Goal: Task Accomplishment & Management: Complete application form

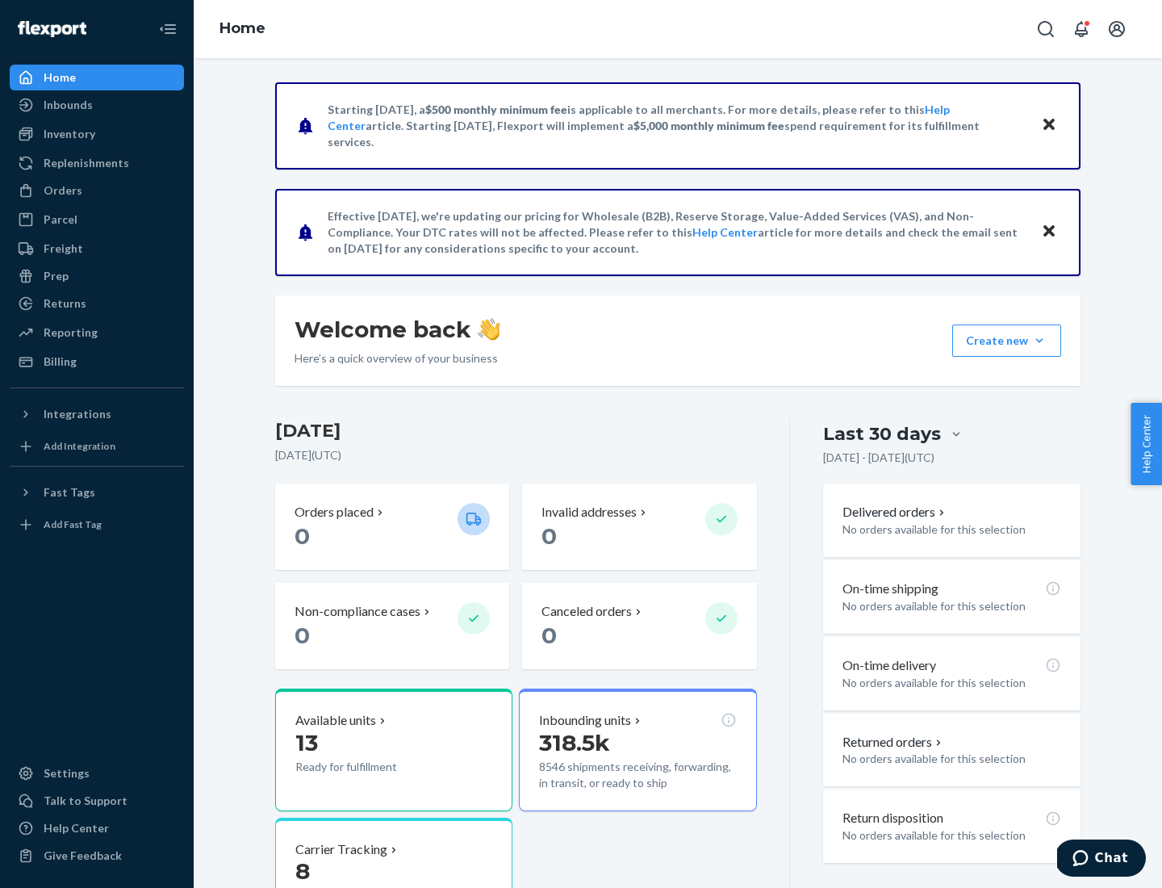
click at [1040, 341] on button "Create new Create new inbound Create new order Create new product" at bounding box center [1007, 341] width 109 height 32
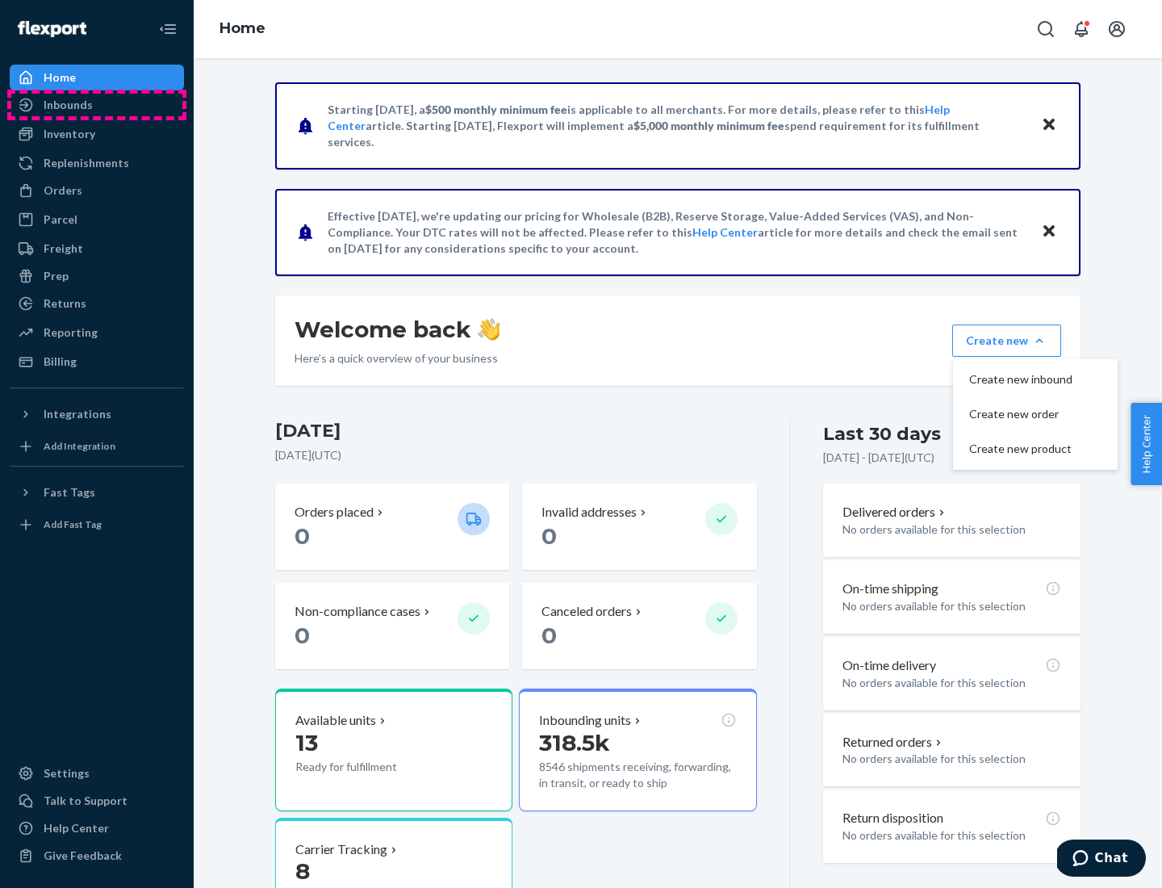
click at [97, 105] on div "Inbounds" at bounding box center [96, 105] width 171 height 23
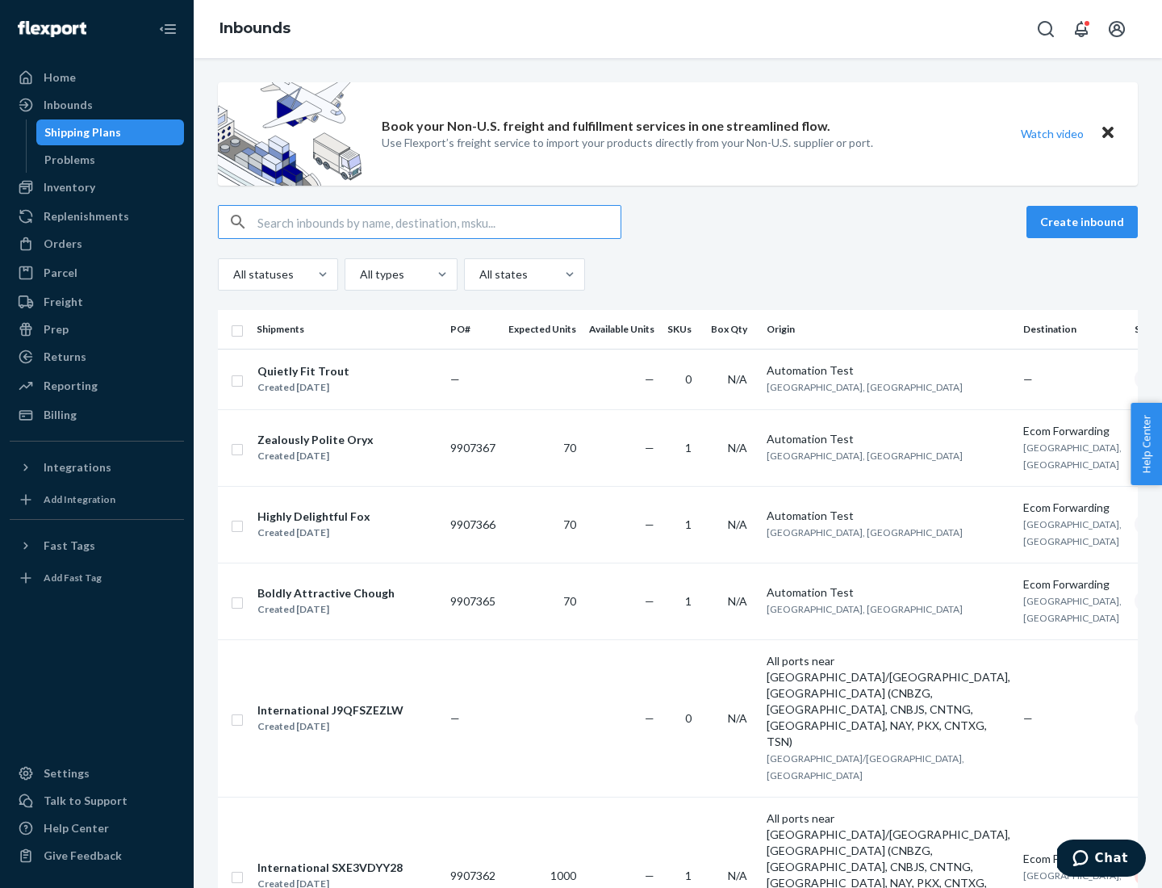
click at [1085, 222] on button "Create inbound" at bounding box center [1082, 222] width 111 height 32
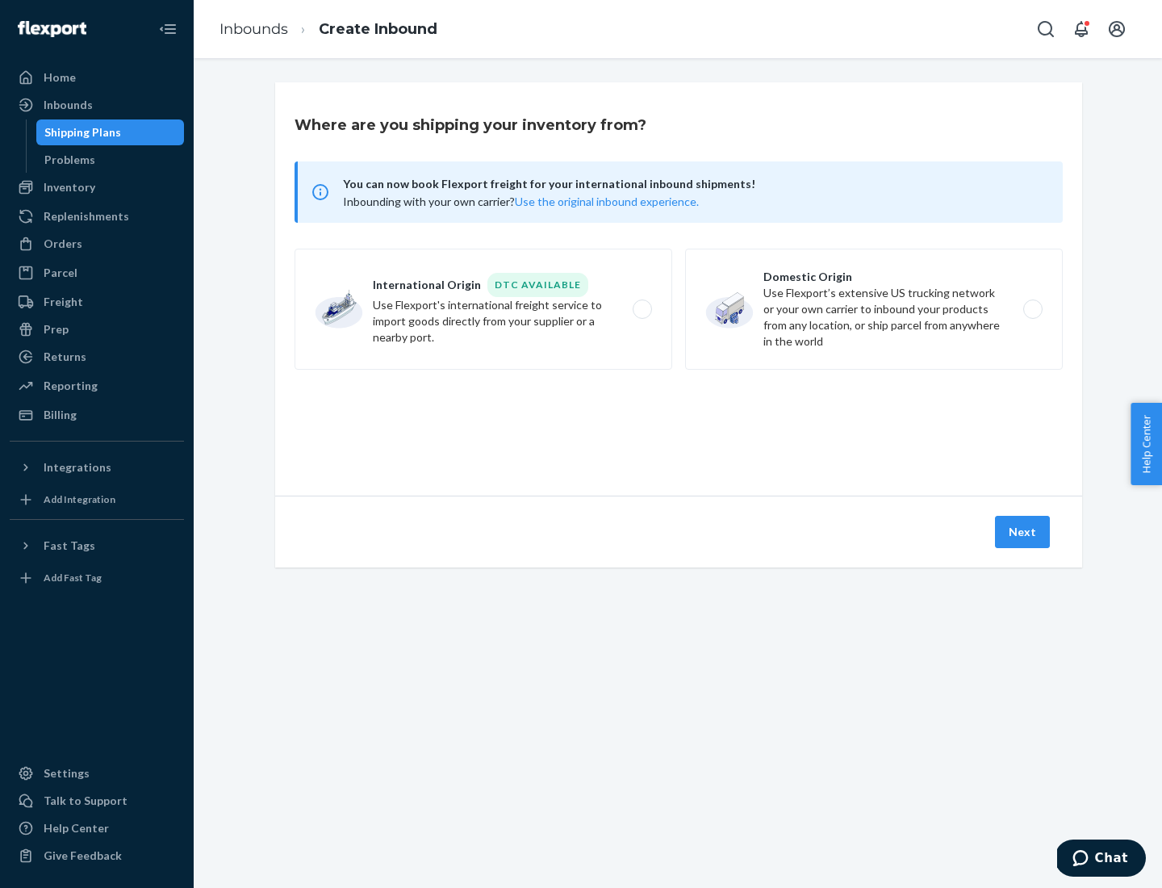
click at [874, 309] on label "Domestic Origin Use Flexport’s extensive US trucking network or your own carrie…" at bounding box center [874, 309] width 378 height 121
click at [1032, 309] on input "Domestic Origin Use Flexport’s extensive US trucking network or your own carrie…" at bounding box center [1037, 309] width 10 height 10
radio input "true"
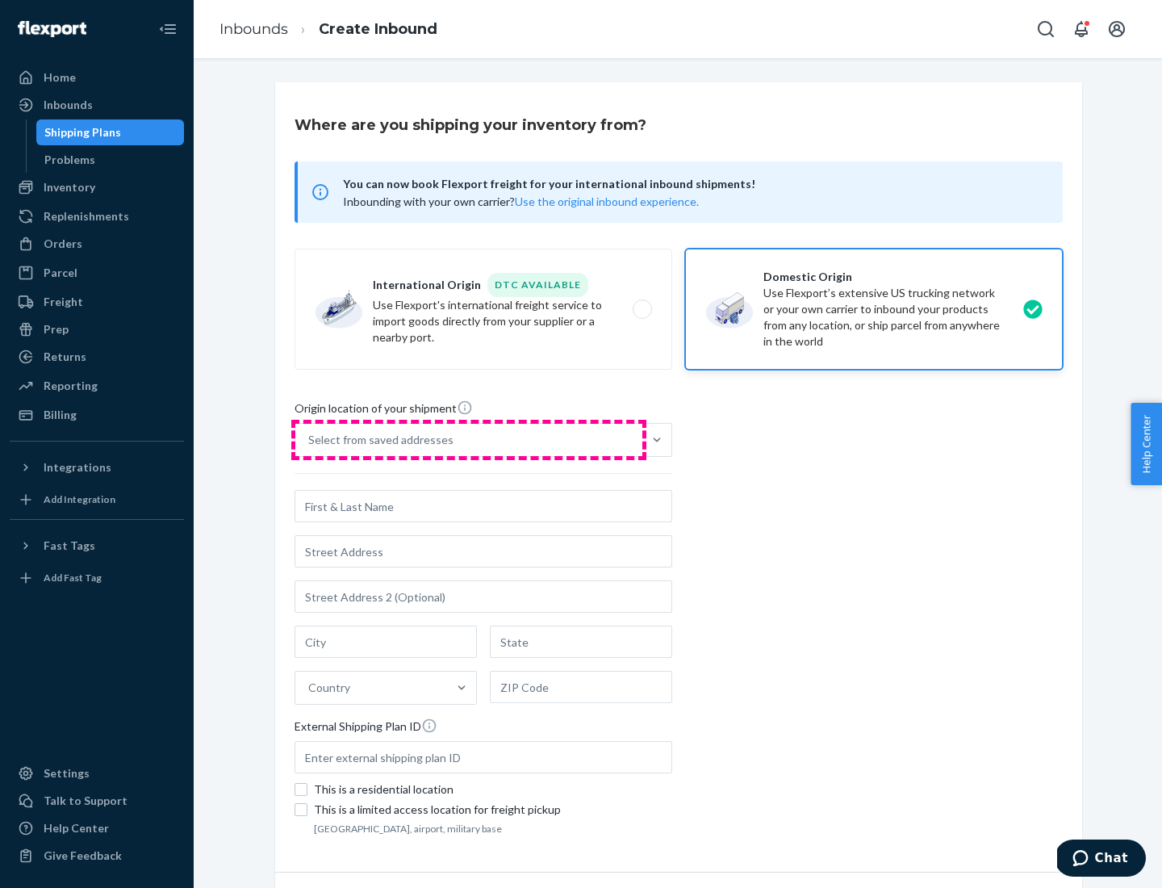
click at [469, 440] on div "Select from saved addresses" at bounding box center [468, 440] width 347 height 32
click at [310, 440] on input "Select from saved addresses" at bounding box center [309, 440] width 2 height 16
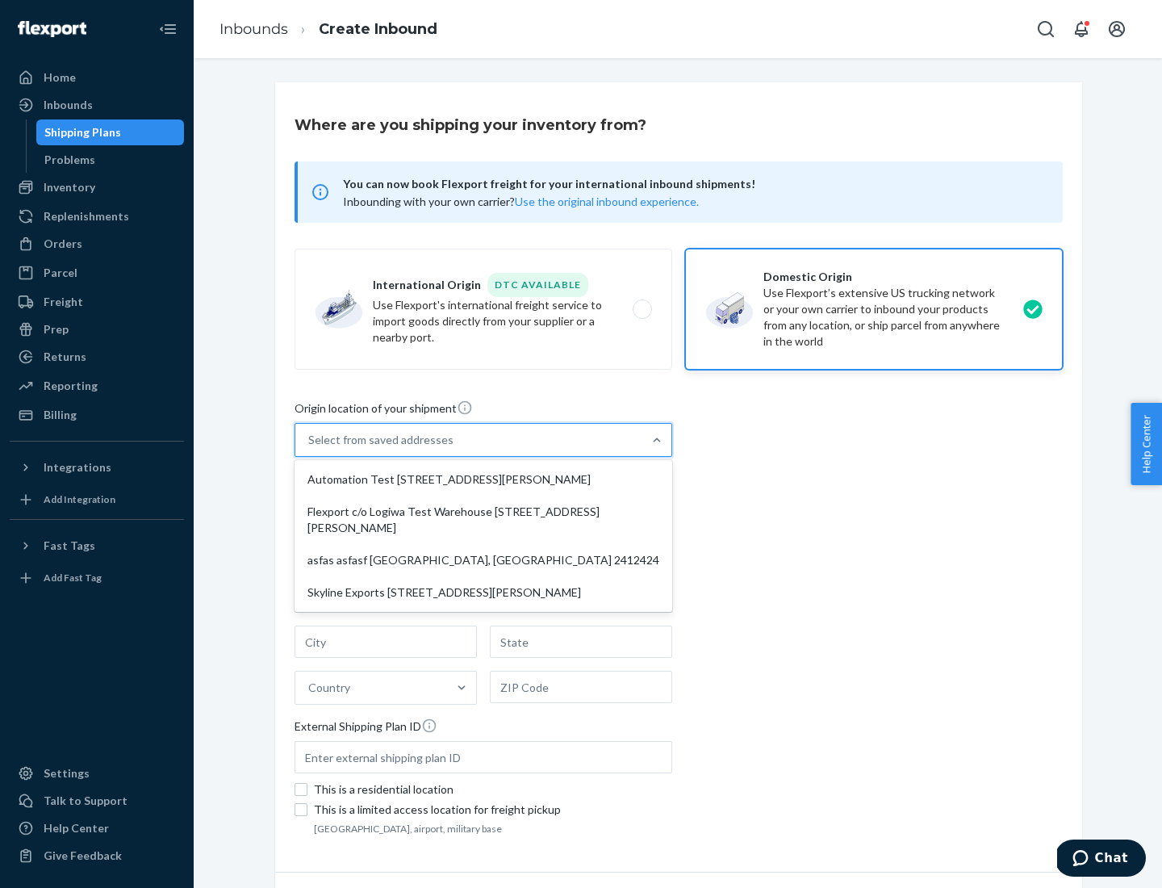
scroll to position [6, 0]
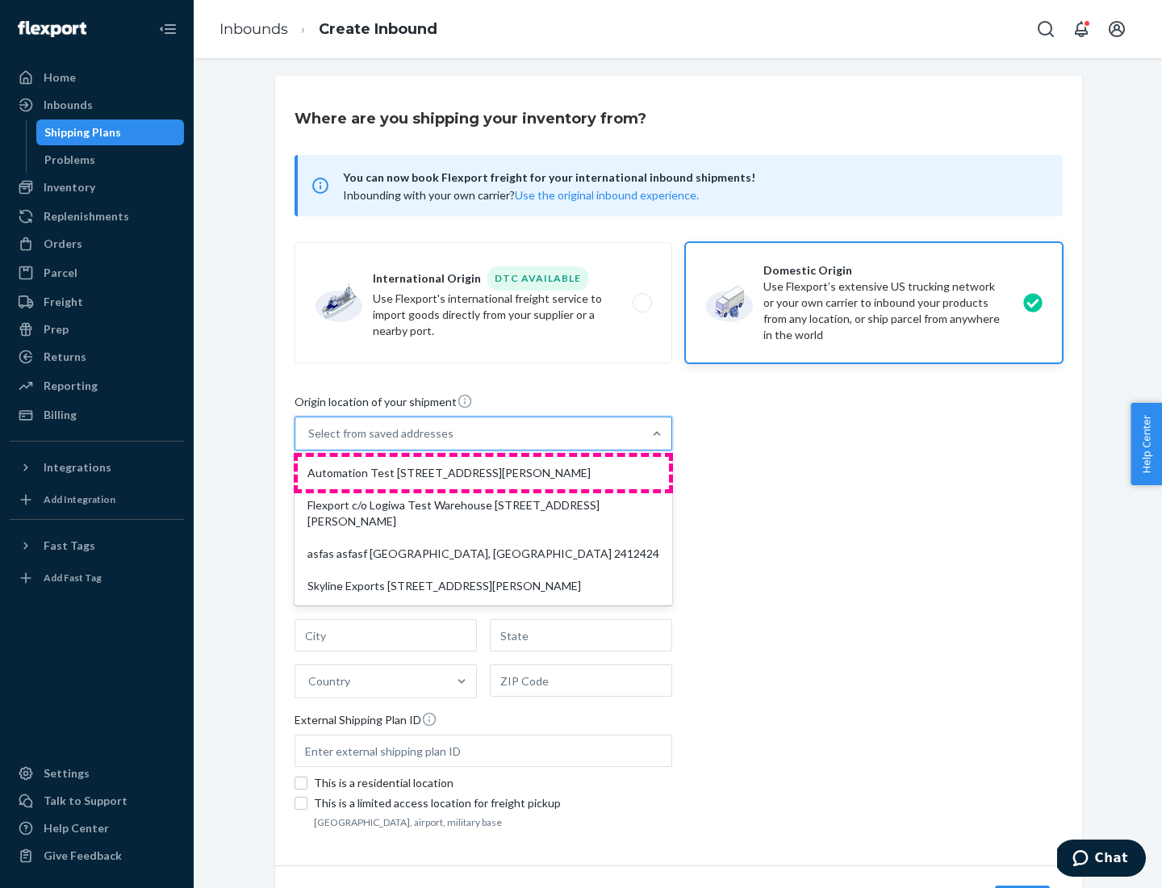
click at [484, 473] on div "Automation Test [STREET_ADDRESS][PERSON_NAME]" at bounding box center [483, 473] width 371 height 32
click at [310, 442] on input "option Automation Test [STREET_ADDRESS][PERSON_NAME] focused, 1 of 4. 4 results…" at bounding box center [309, 433] width 2 height 16
type input "Automation Test"
type input "9th Floor"
type input "[GEOGRAPHIC_DATA]"
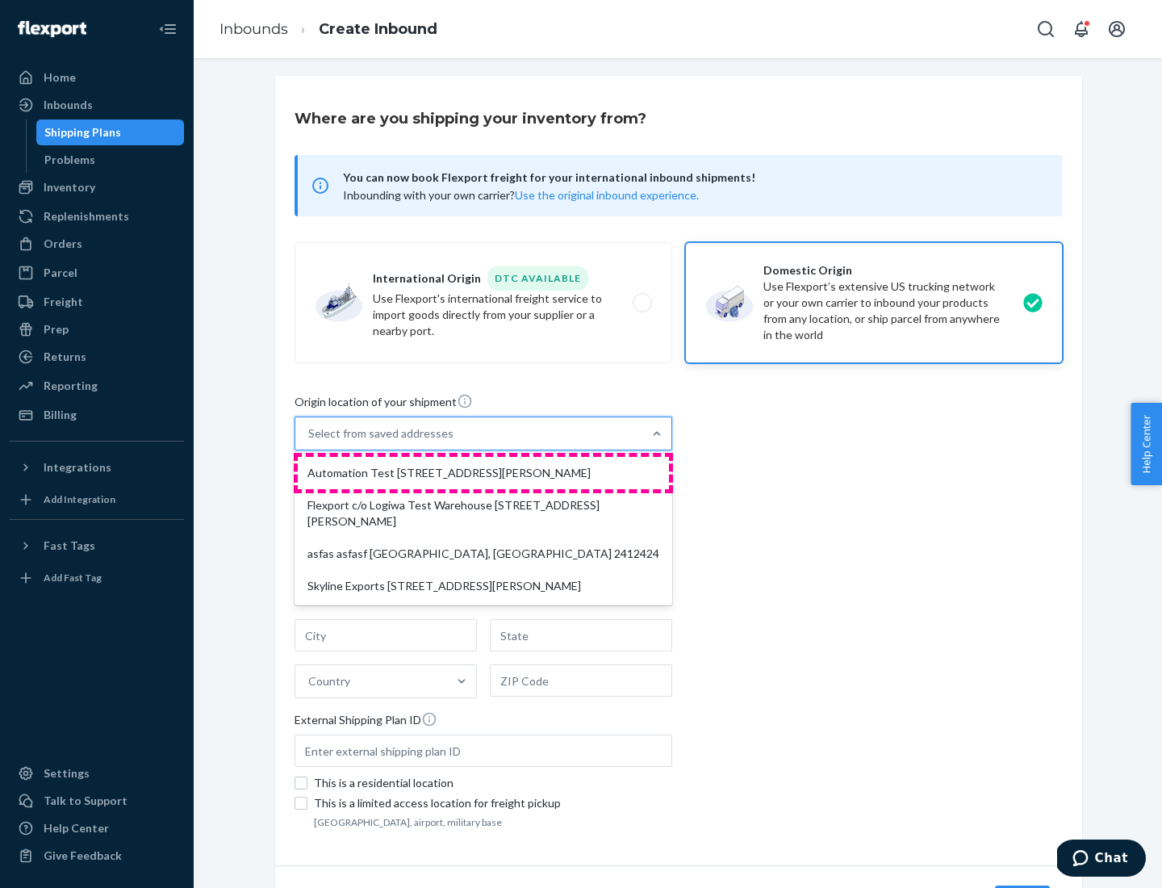
type input "CA"
type input "94104"
type input "[STREET_ADDRESS][PERSON_NAME]"
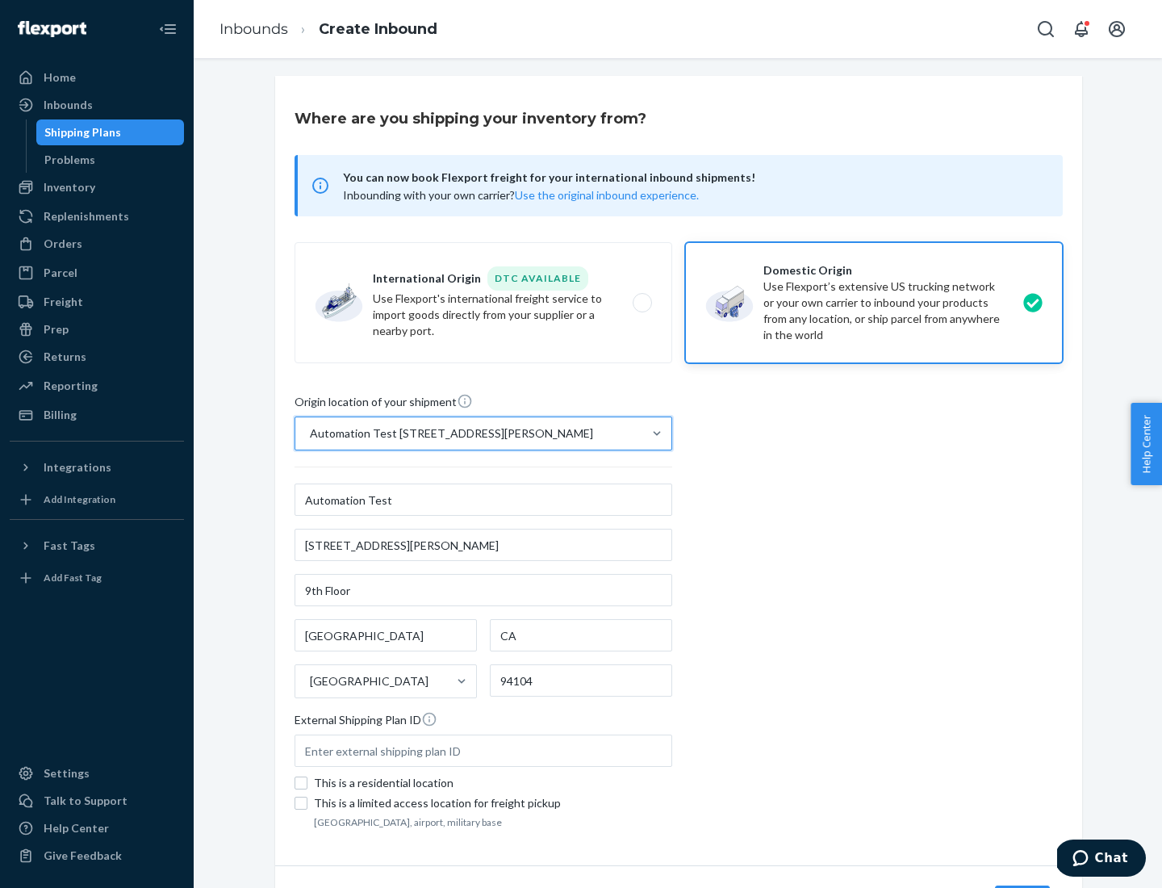
scroll to position [94, 0]
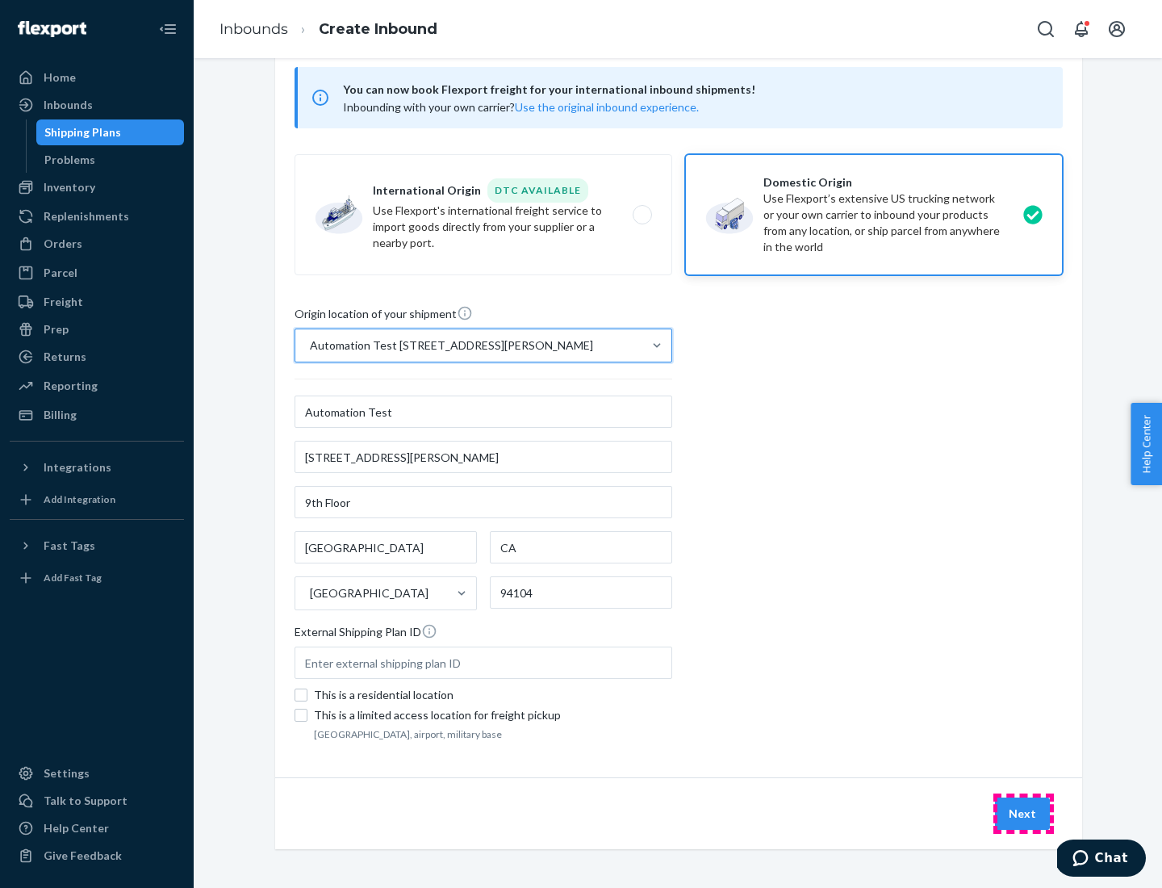
click at [1024, 814] on button "Next" at bounding box center [1022, 814] width 55 height 32
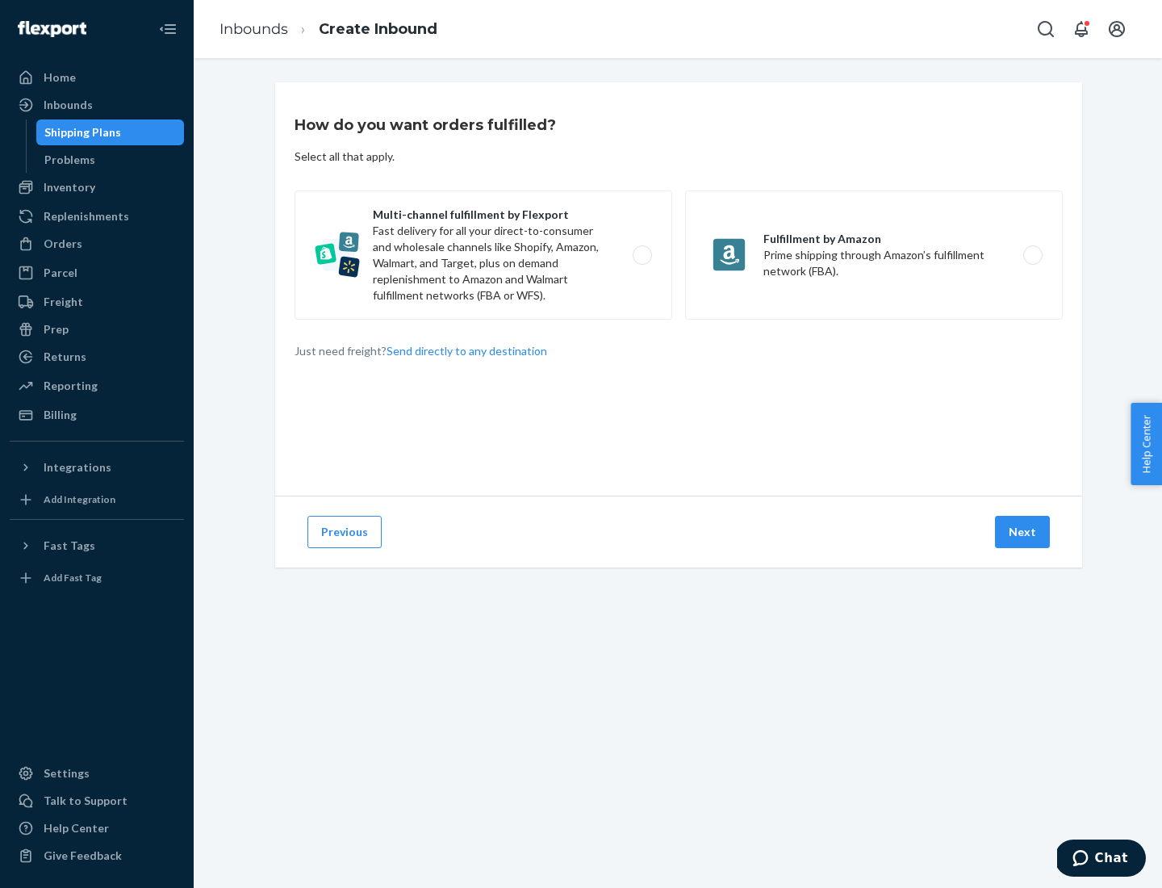
click at [484, 255] on label "Multi-channel fulfillment by Flexport Fast delivery for all your direct-to-cons…" at bounding box center [484, 255] width 378 height 129
click at [642, 255] on input "Multi-channel fulfillment by Flexport Fast delivery for all your direct-to-cons…" at bounding box center [647, 255] width 10 height 10
radio input "true"
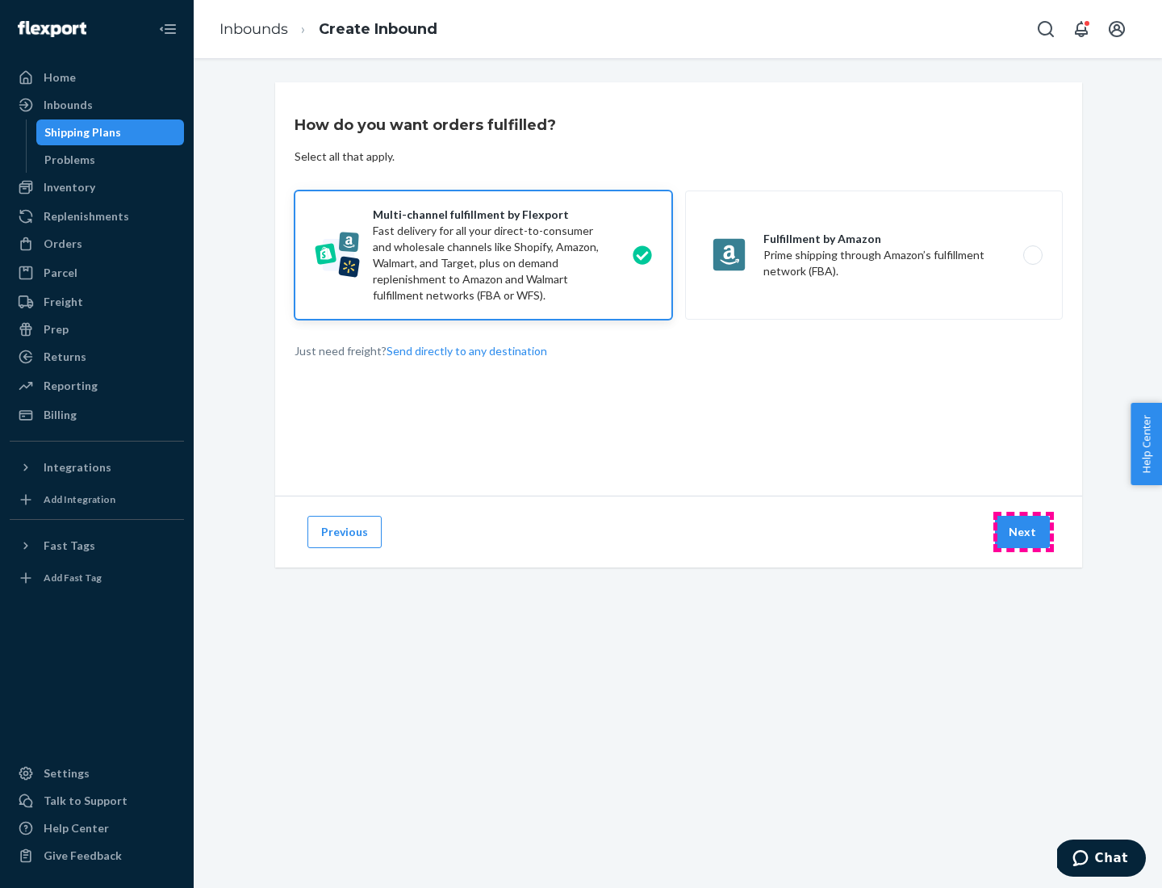
click at [1024, 532] on button "Next" at bounding box center [1022, 532] width 55 height 32
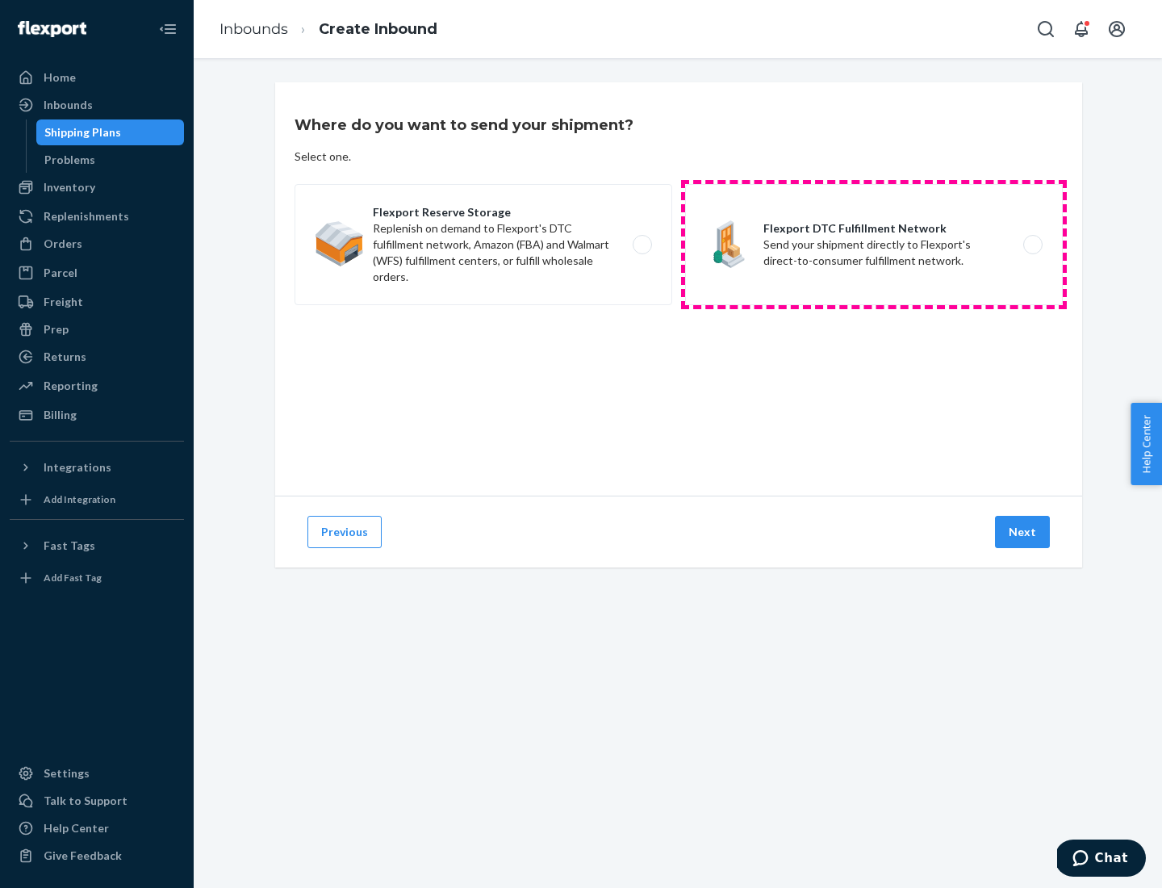
click at [874, 245] on label "Flexport DTC Fulfillment Network Send your shipment directly to Flexport's dire…" at bounding box center [874, 244] width 378 height 121
click at [1032, 245] on input "Flexport DTC Fulfillment Network Send your shipment directly to Flexport's dire…" at bounding box center [1037, 245] width 10 height 10
radio input "true"
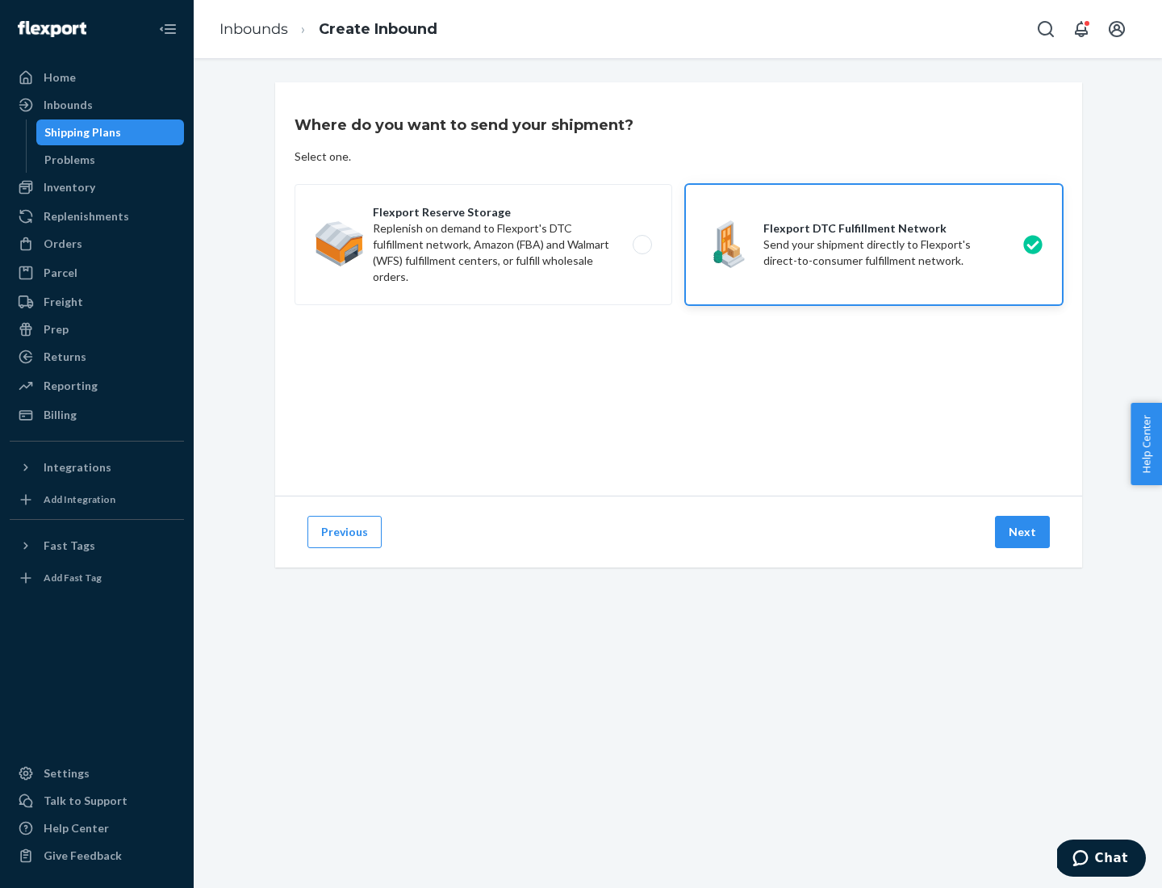
click at [1024, 532] on button "Next" at bounding box center [1022, 532] width 55 height 32
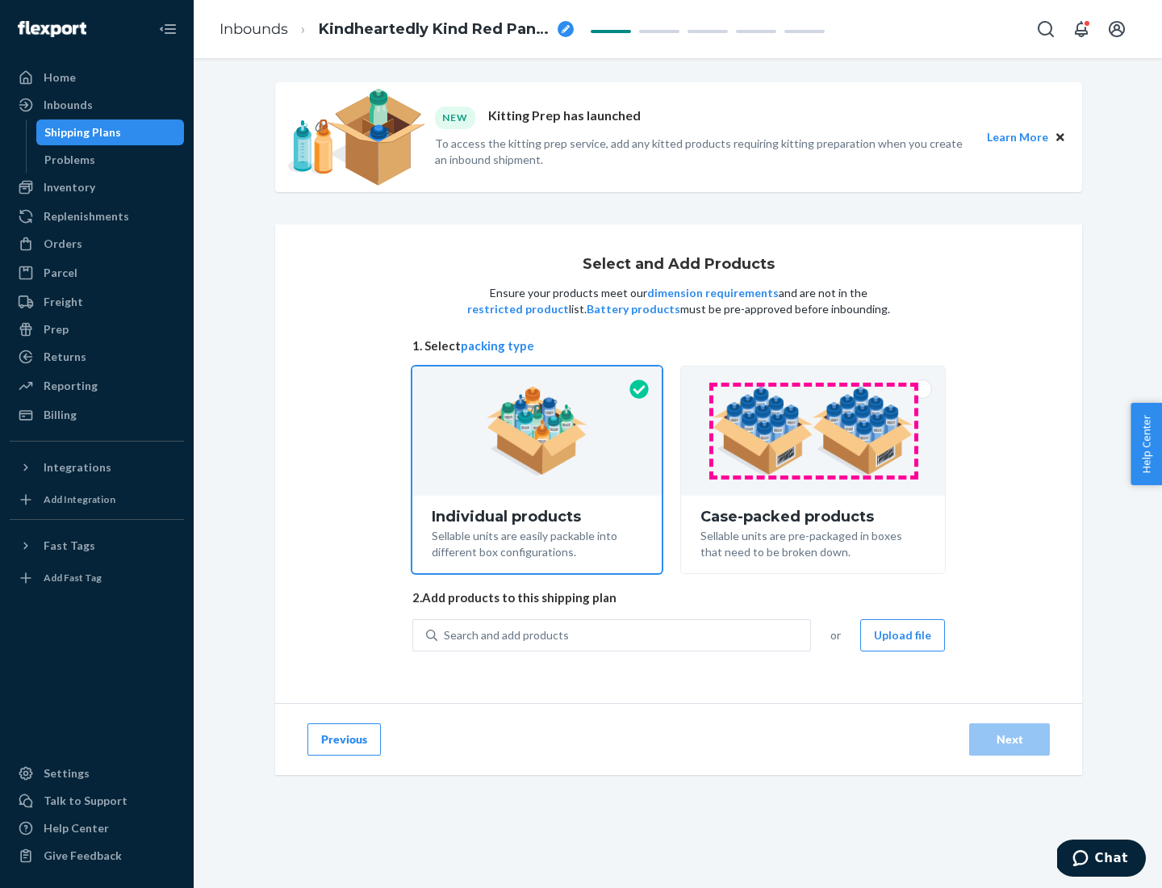
click at [814, 431] on img at bounding box center [813, 431] width 201 height 89
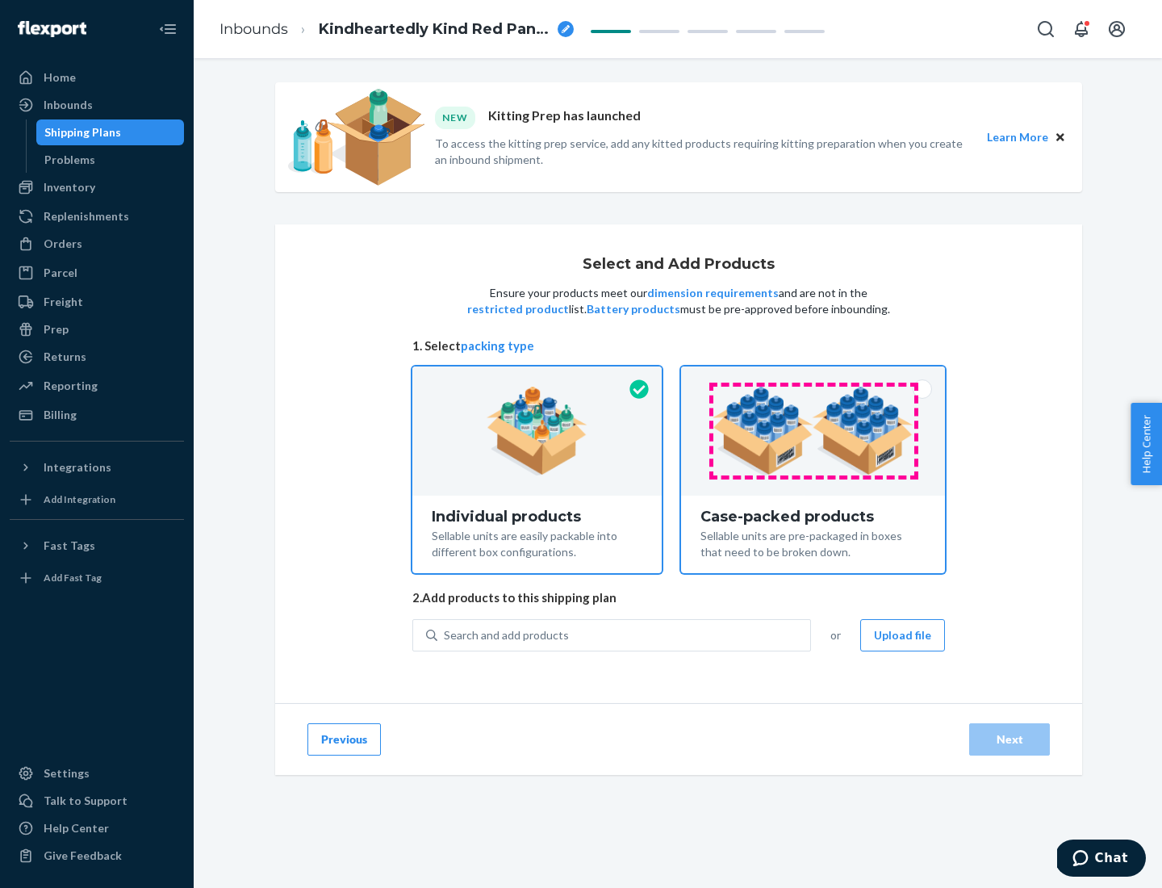
click at [814, 377] on input "Case-packed products Sellable units are pre-packaged in boxes that need to be b…" at bounding box center [813, 371] width 10 height 10
radio input "true"
radio input "false"
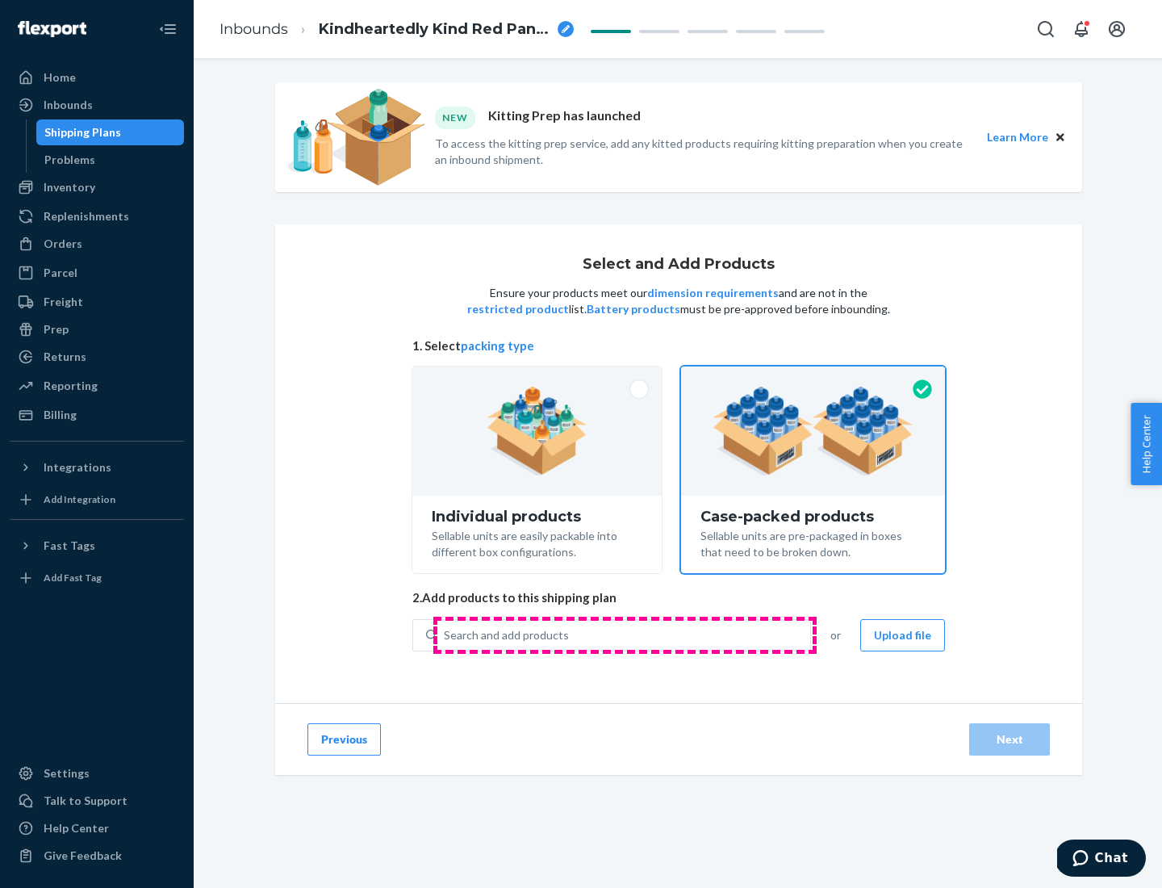
click at [625, 634] on div "Search and add products" at bounding box center [624, 635] width 373 height 29
click at [446, 634] on input "Search and add products" at bounding box center [445, 635] width 2 height 16
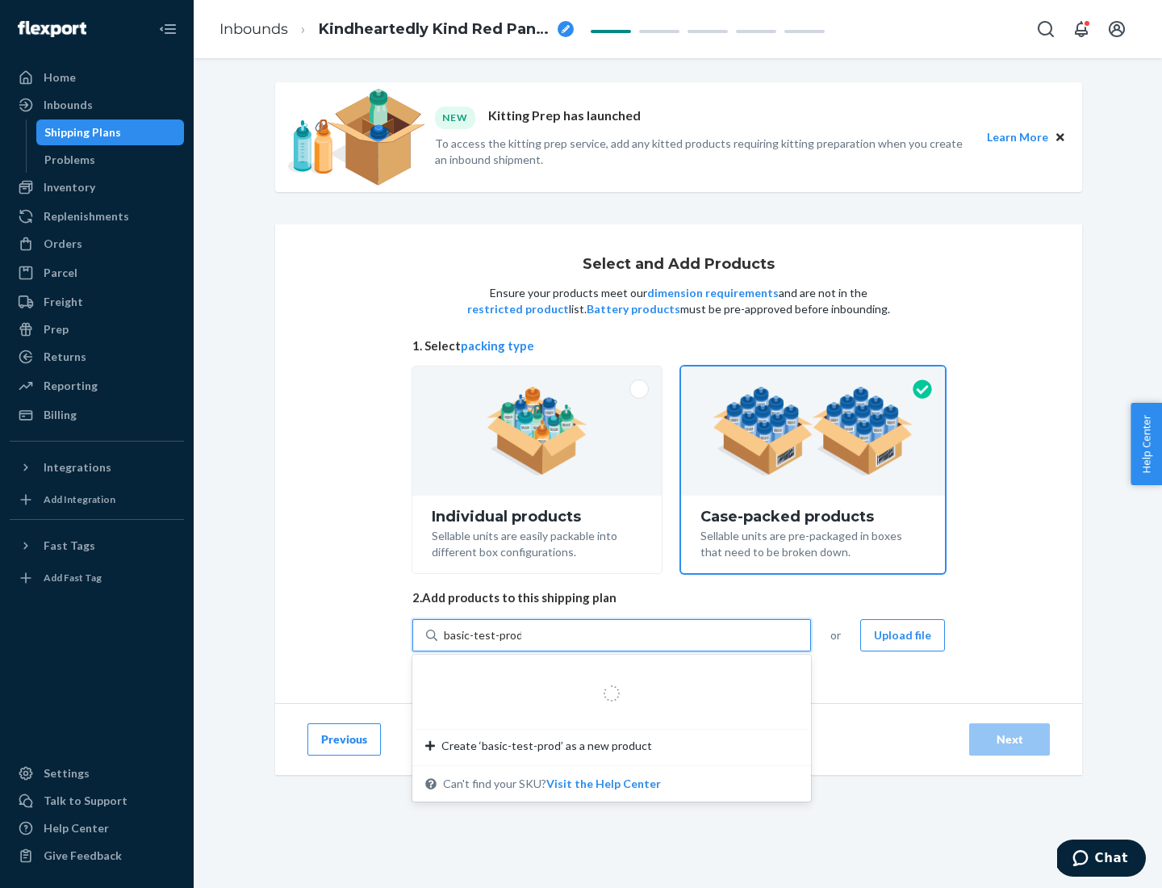
type input "basic-test-product-1"
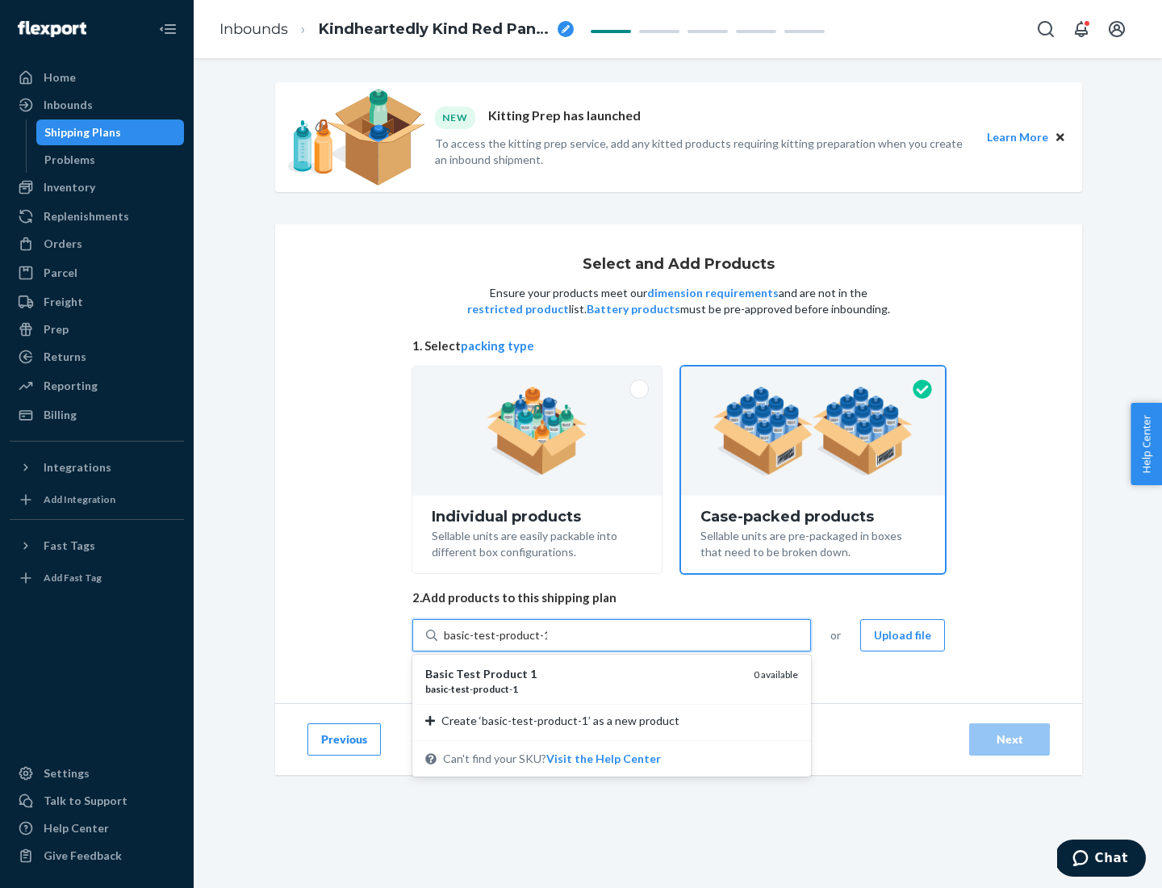
click at [584, 689] on div "basic - test - product - 1" at bounding box center [583, 689] width 316 height 14
click at [547, 643] on input "basic-test-product-1" at bounding box center [495, 635] width 103 height 16
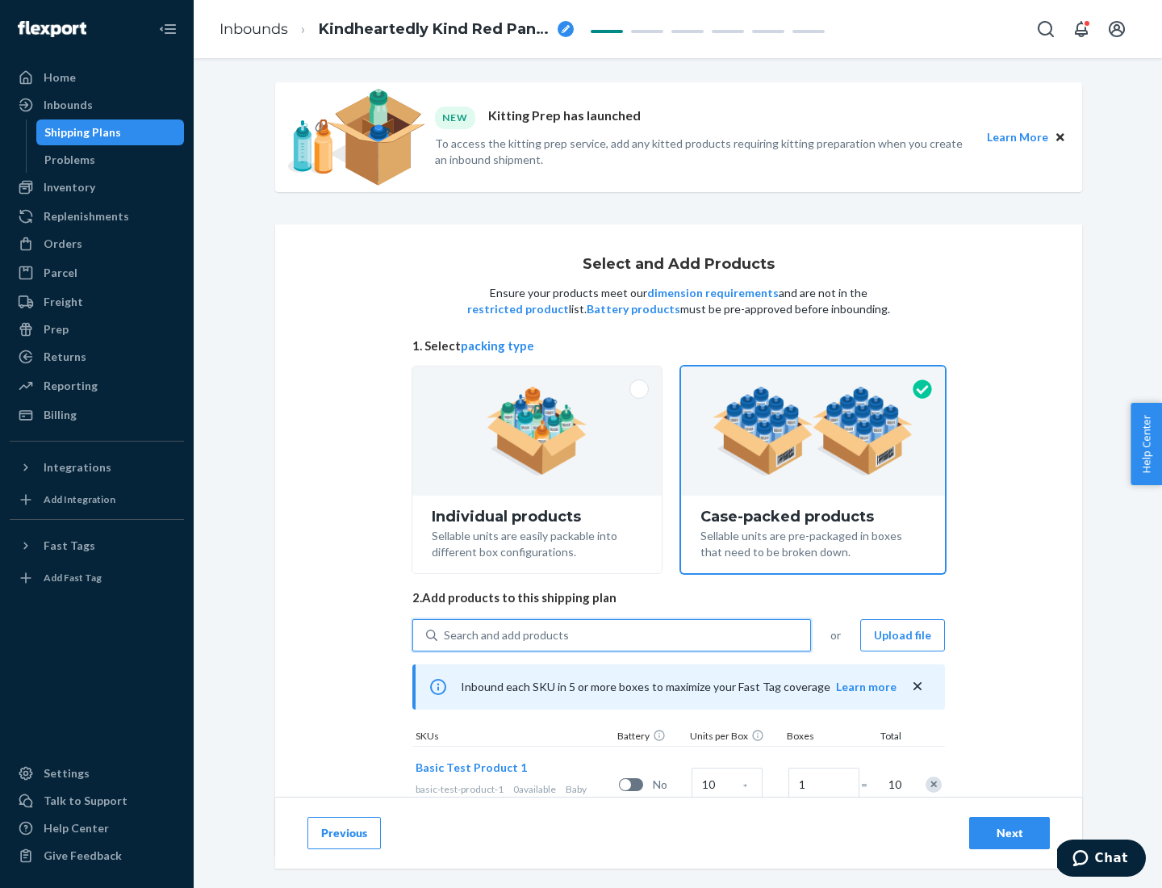
scroll to position [58, 0]
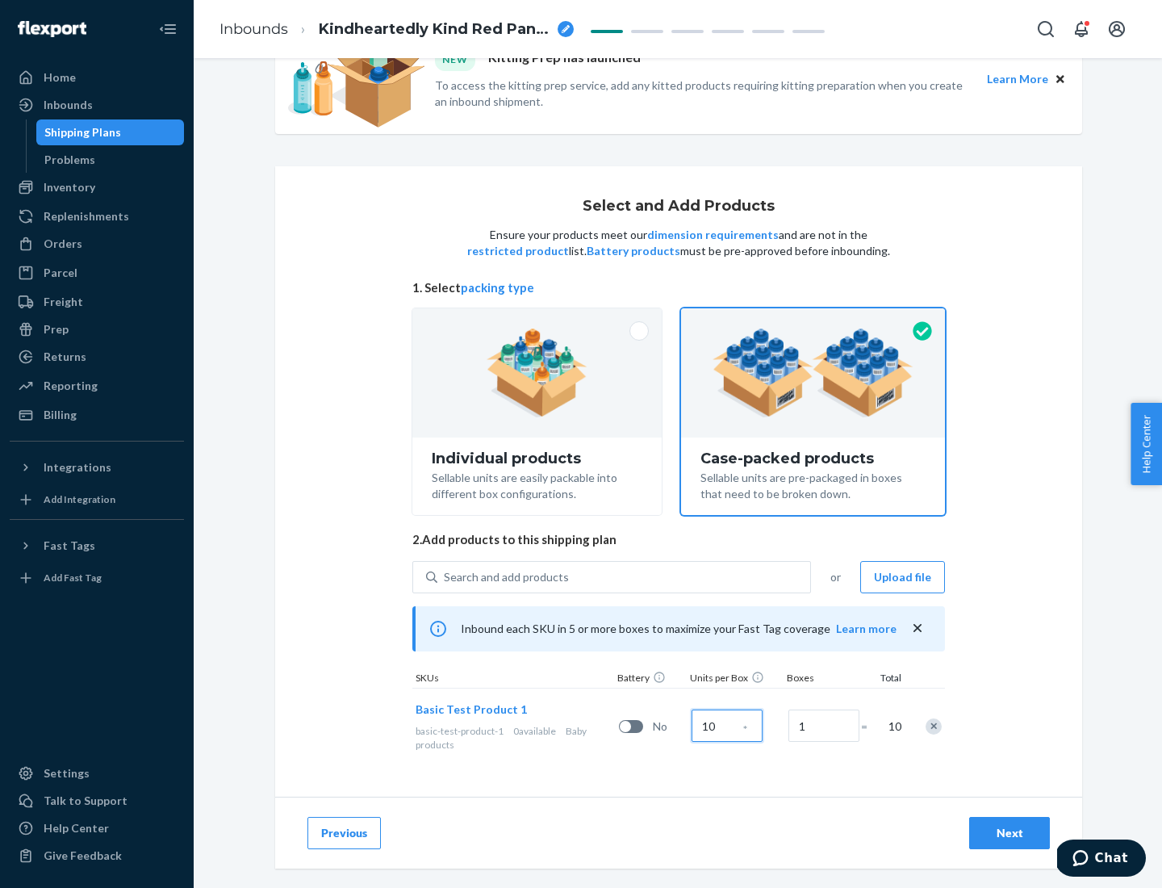
type input "10"
type input "7"
click at [1010, 833] on div "Next" at bounding box center [1009, 833] width 53 height 16
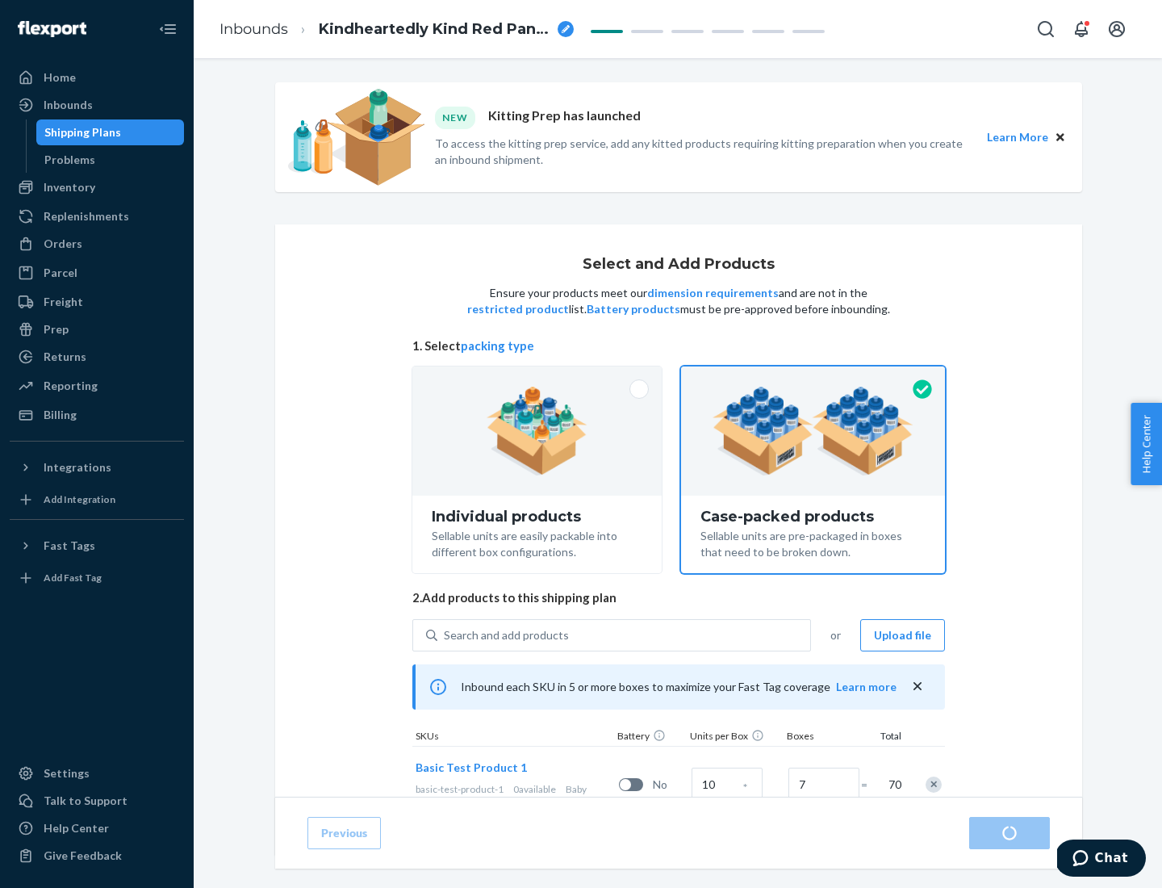
radio input "true"
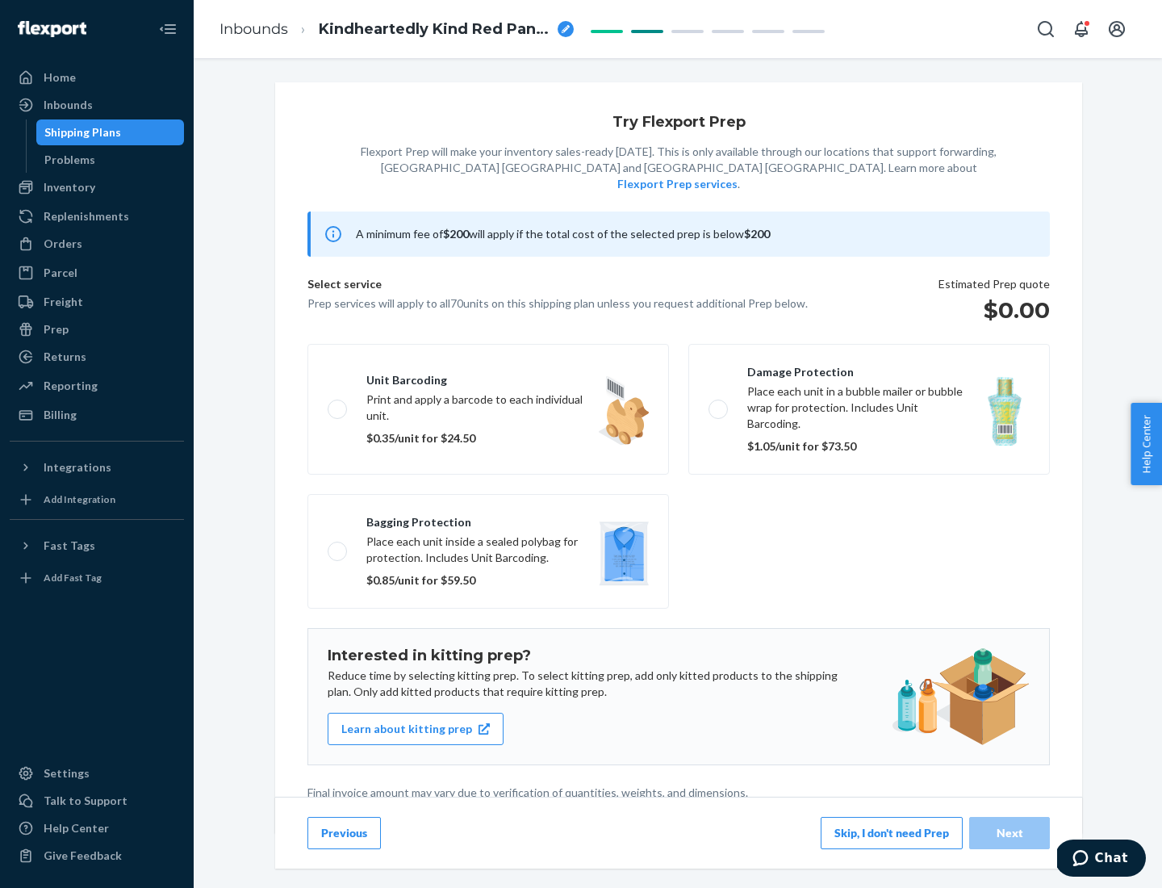
scroll to position [4, 0]
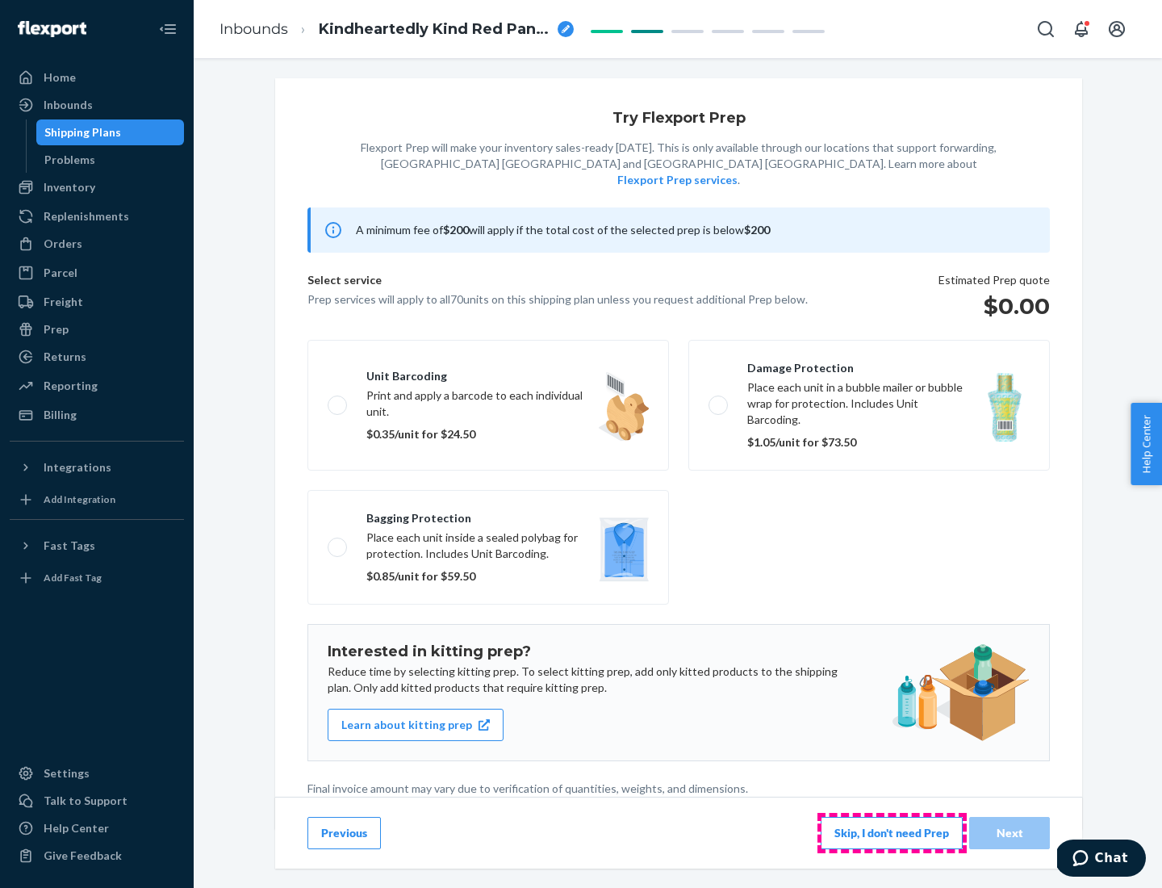
click at [892, 832] on button "Skip, I don't need Prep" at bounding box center [892, 833] width 142 height 32
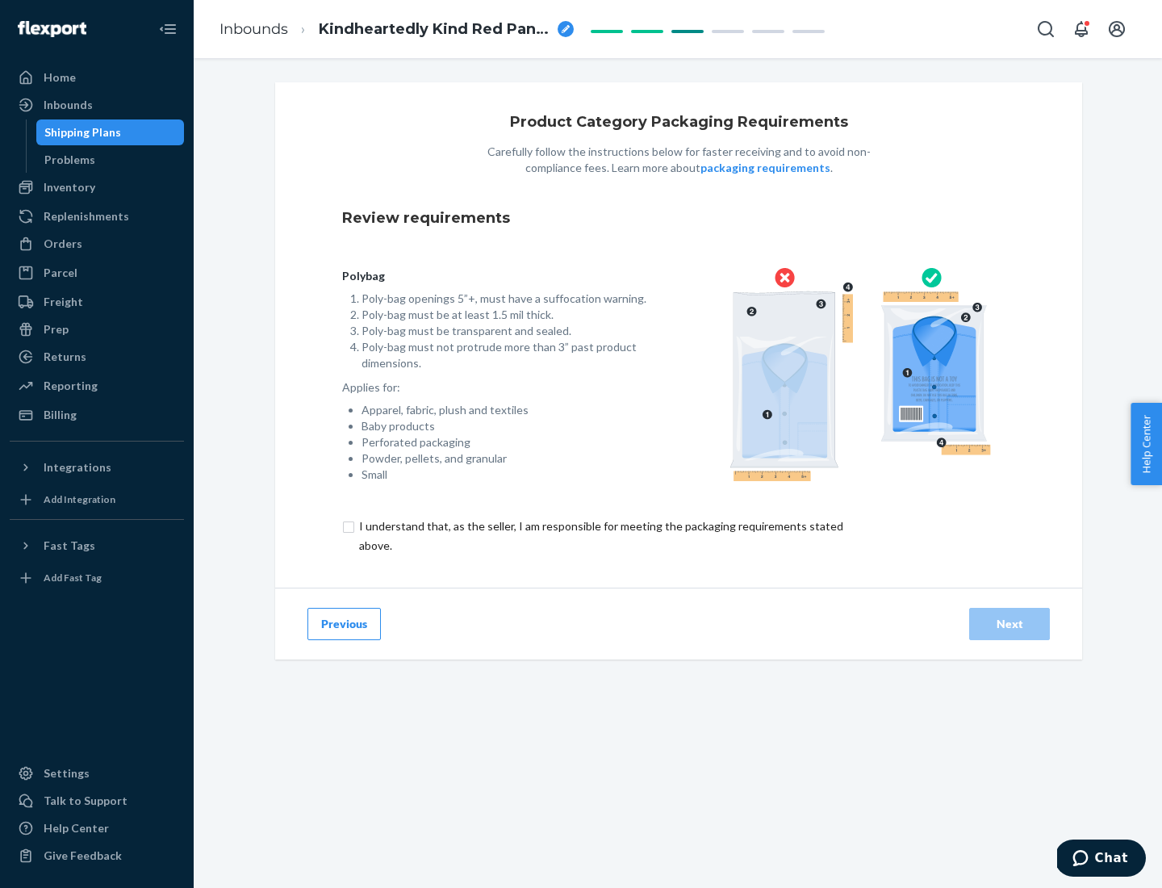
click at [600, 535] on input "checkbox" at bounding box center [610, 536] width 537 height 39
checkbox input "true"
click at [1010, 623] on div "Next" at bounding box center [1009, 624] width 53 height 16
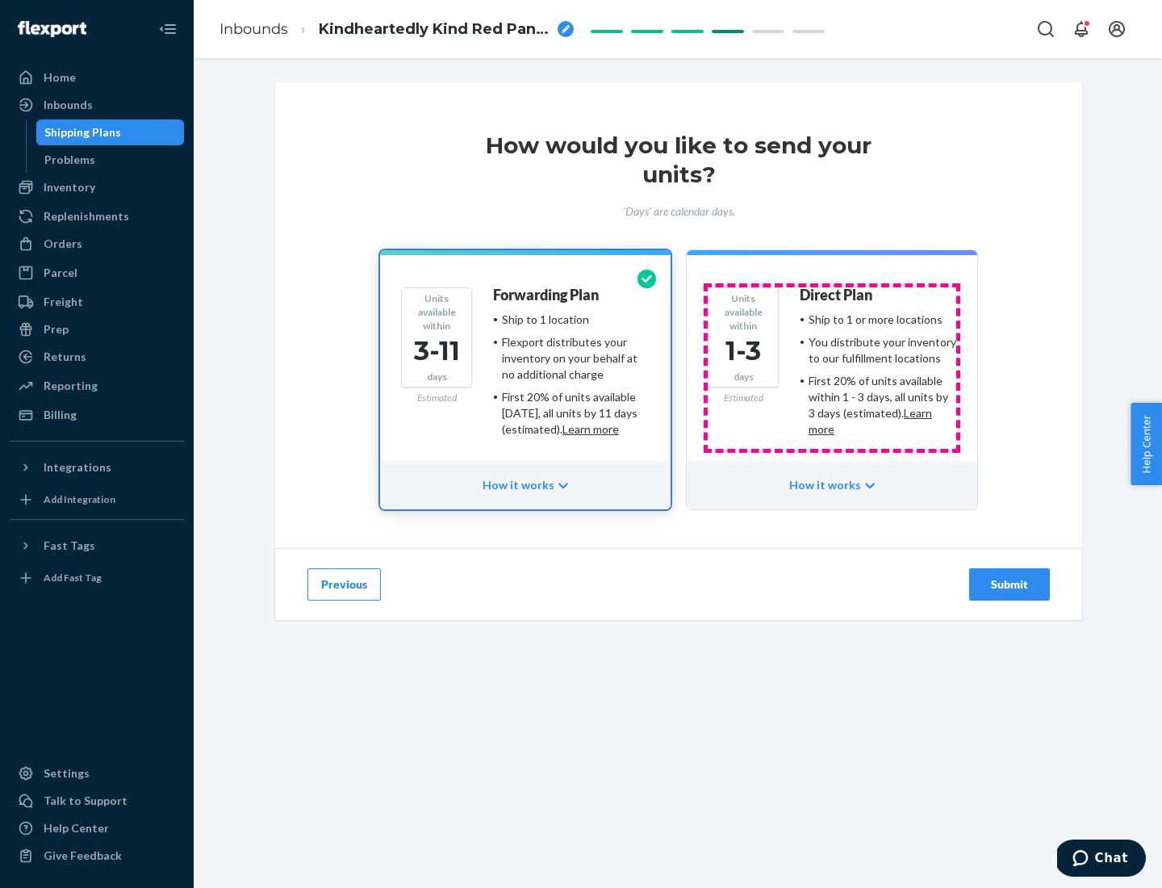
click at [832, 368] on ul "Ship to 1 or more locations You distribute your inventory to our fulfillment lo…" at bounding box center [878, 375] width 157 height 126
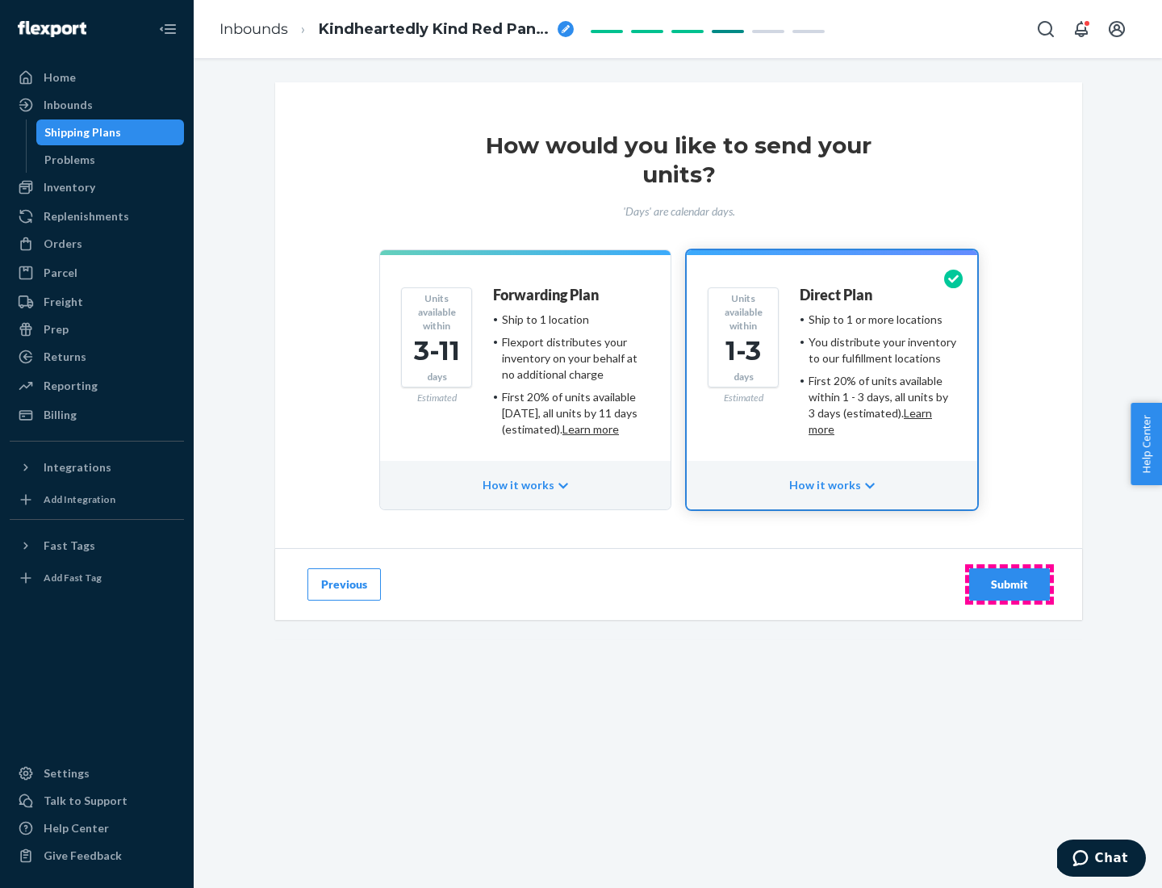
click at [1010, 584] on div "Submit" at bounding box center [1009, 584] width 53 height 16
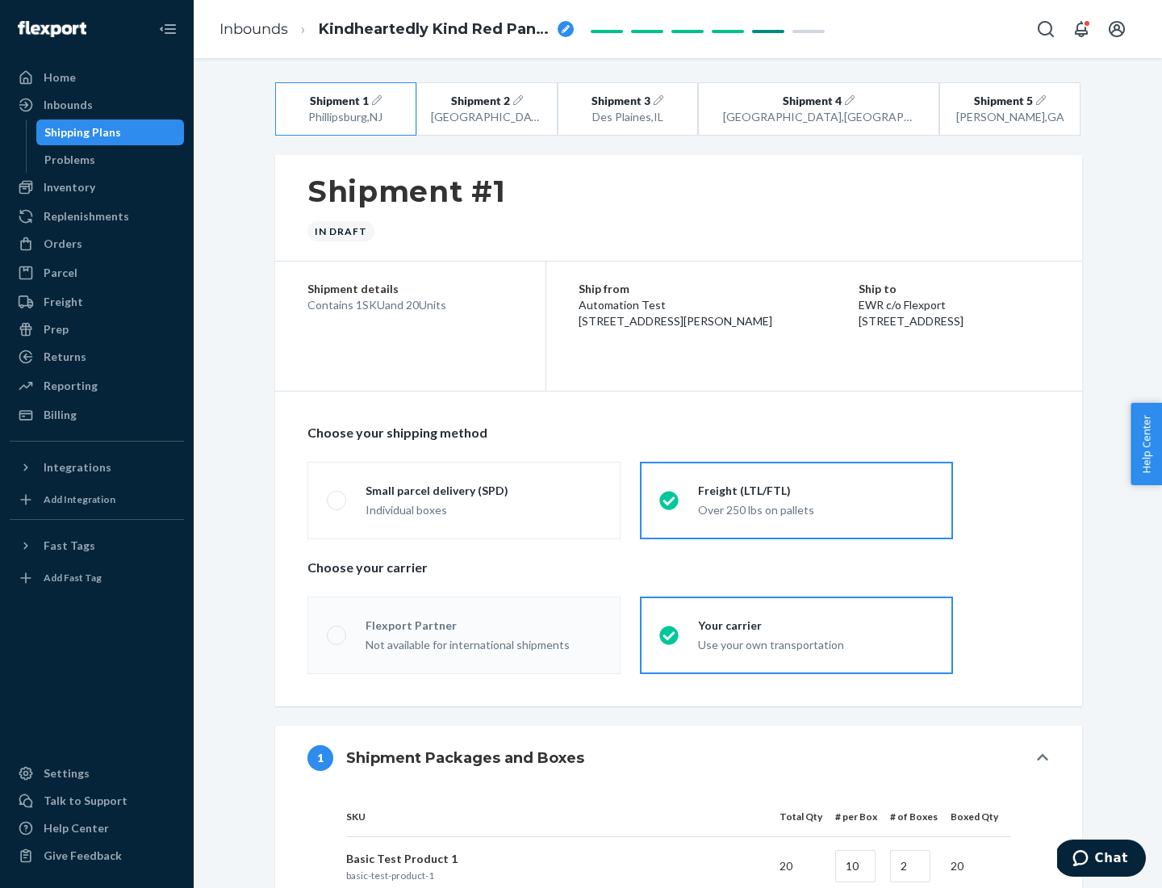
radio input "true"
radio input "false"
radio input "true"
radio input "false"
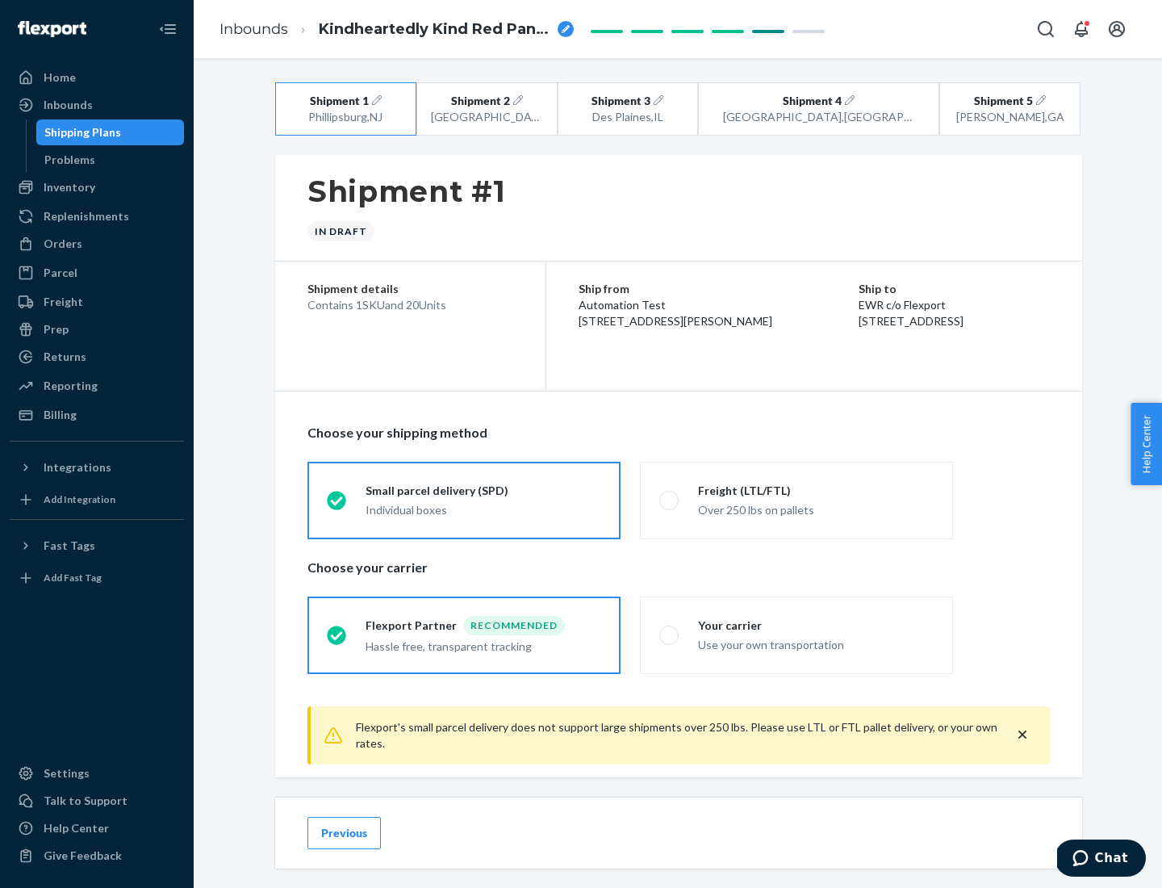
scroll to position [18, 0]
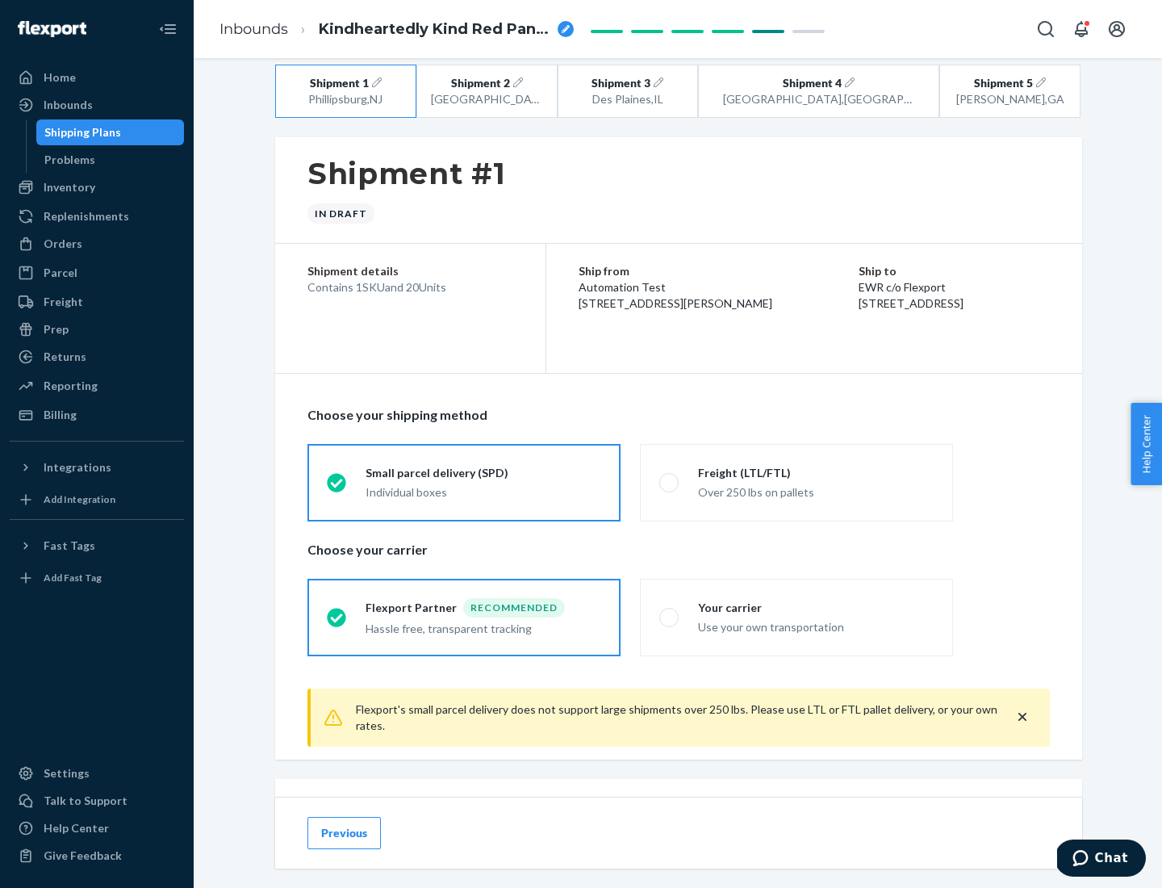
click at [816, 472] on div "Freight (LTL/FTL)" at bounding box center [816, 473] width 236 height 16
click at [670, 477] on input "Freight (LTL/FTL) Over 250 lbs on pallets" at bounding box center [665, 482] width 10 height 10
radio input "true"
radio input "false"
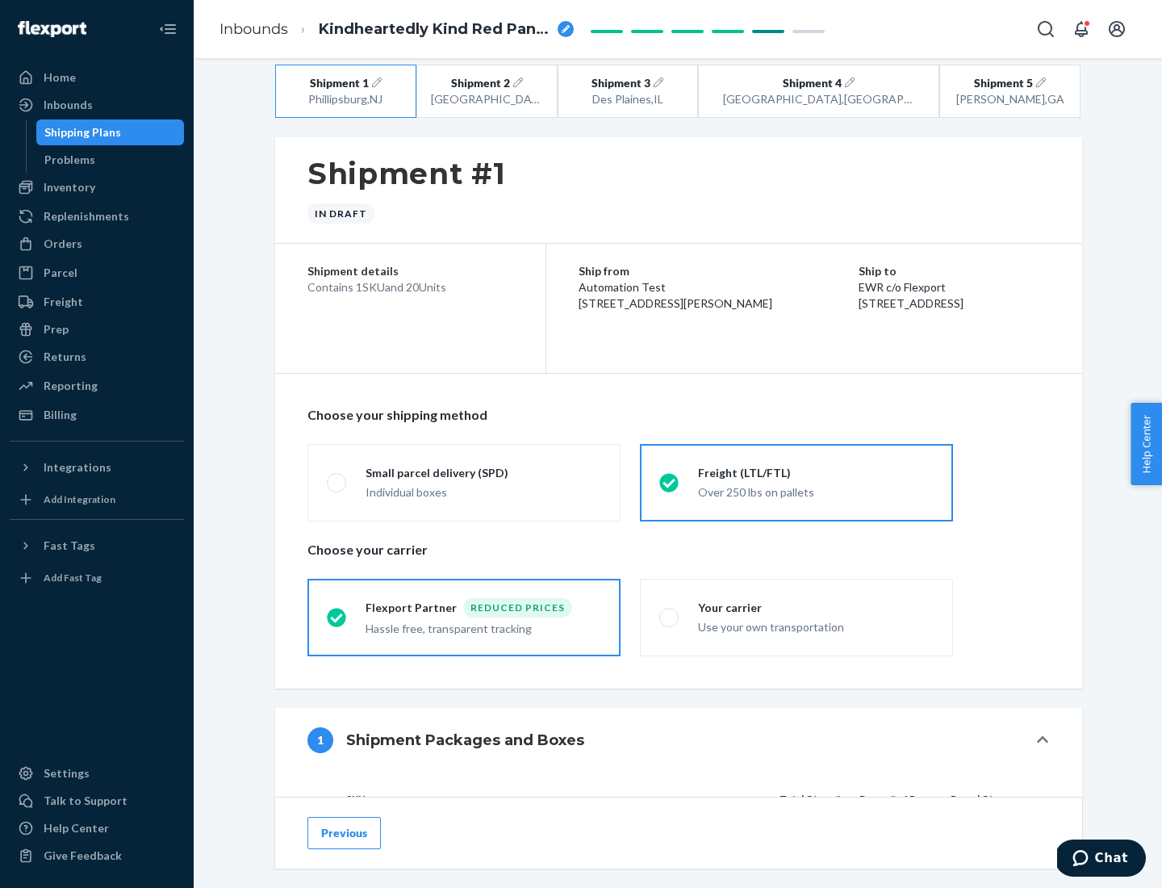
scroll to position [153, 0]
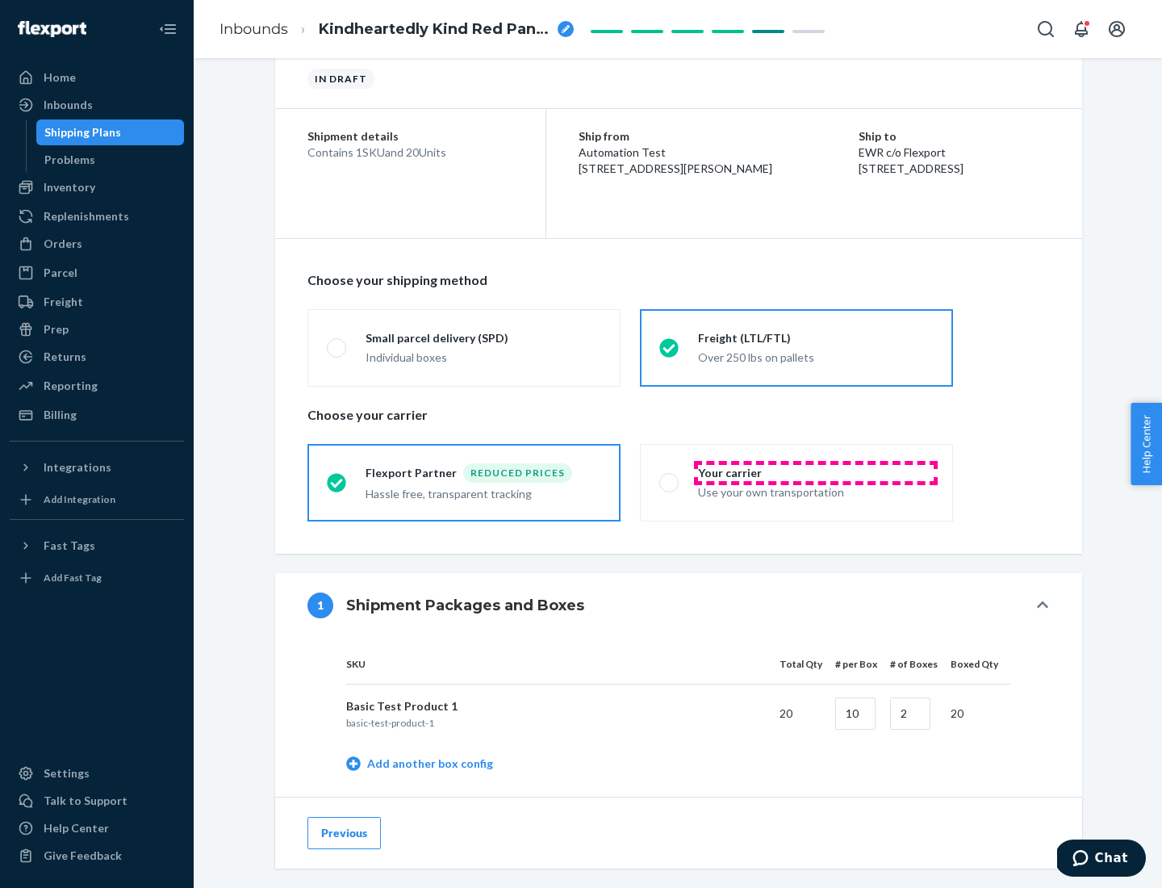
click at [816, 472] on div "Your carrier" at bounding box center [816, 473] width 236 height 16
click at [670, 477] on input "Your carrier Use your own transportation" at bounding box center [665, 482] width 10 height 10
radio input "true"
radio input "false"
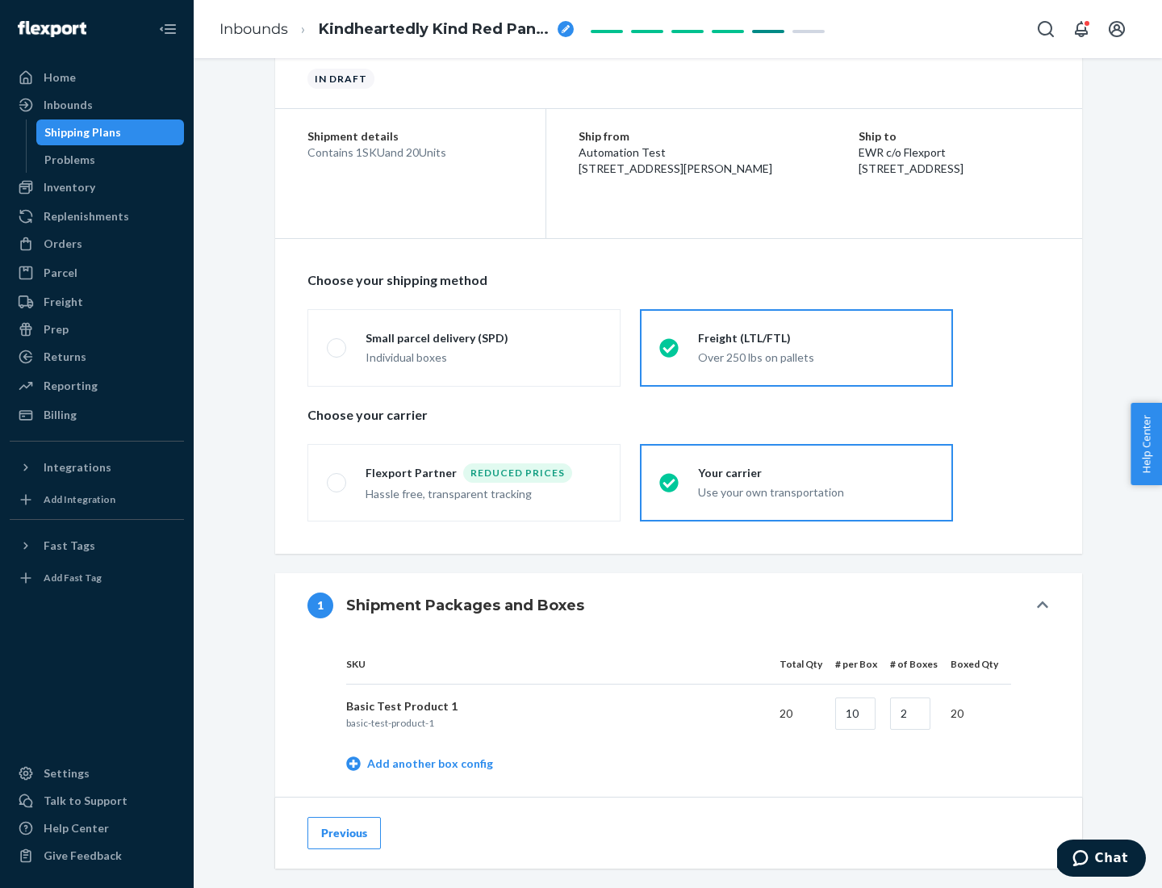
scroll to position [510, 0]
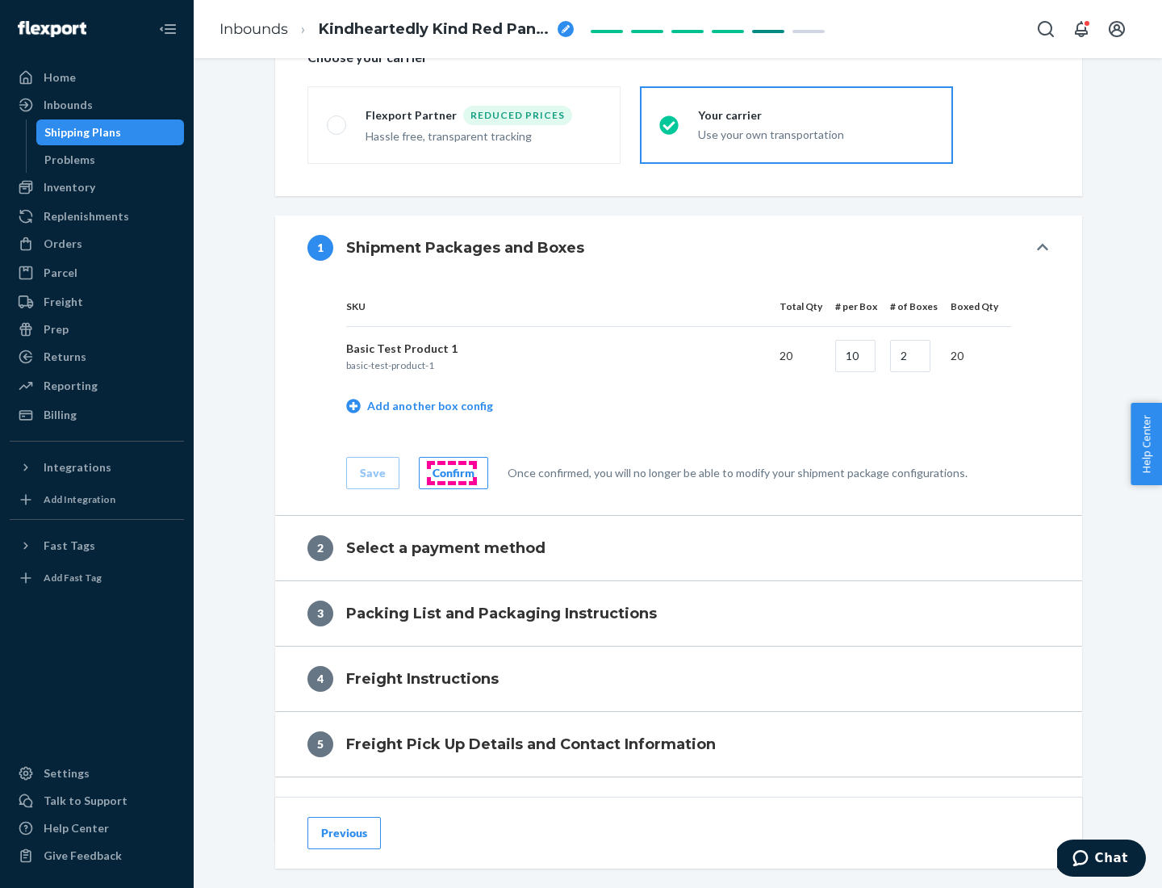
click at [451, 472] on div "Confirm" at bounding box center [454, 473] width 42 height 16
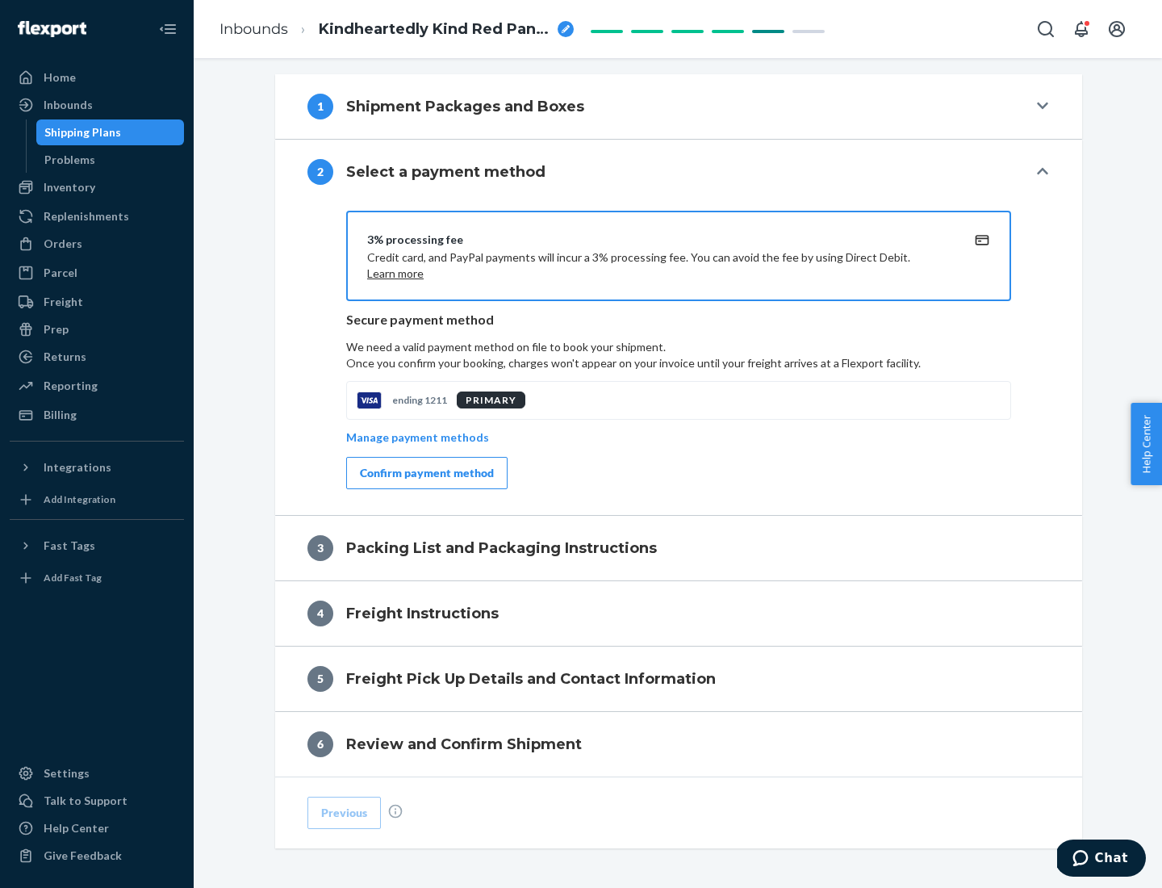
click at [425, 473] on div "Confirm payment method" at bounding box center [427, 473] width 134 height 16
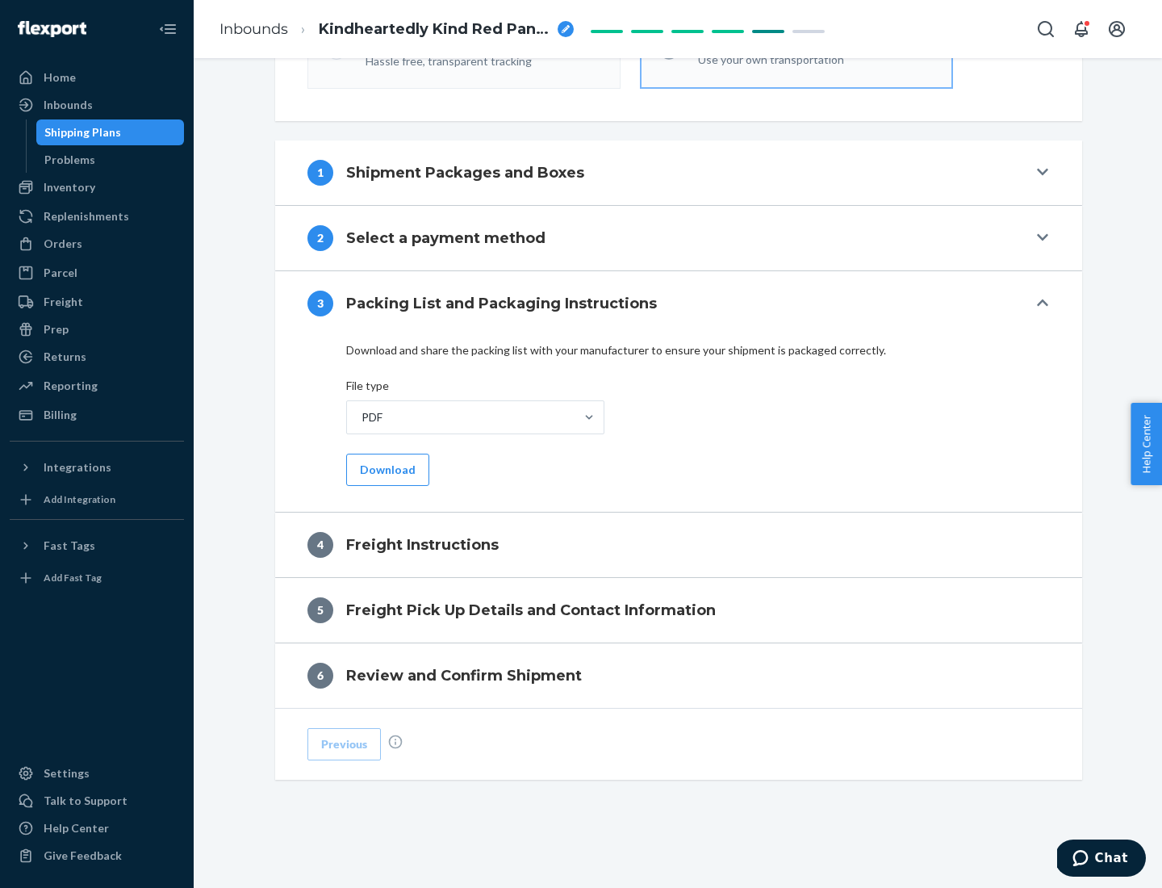
scroll to position [582, 0]
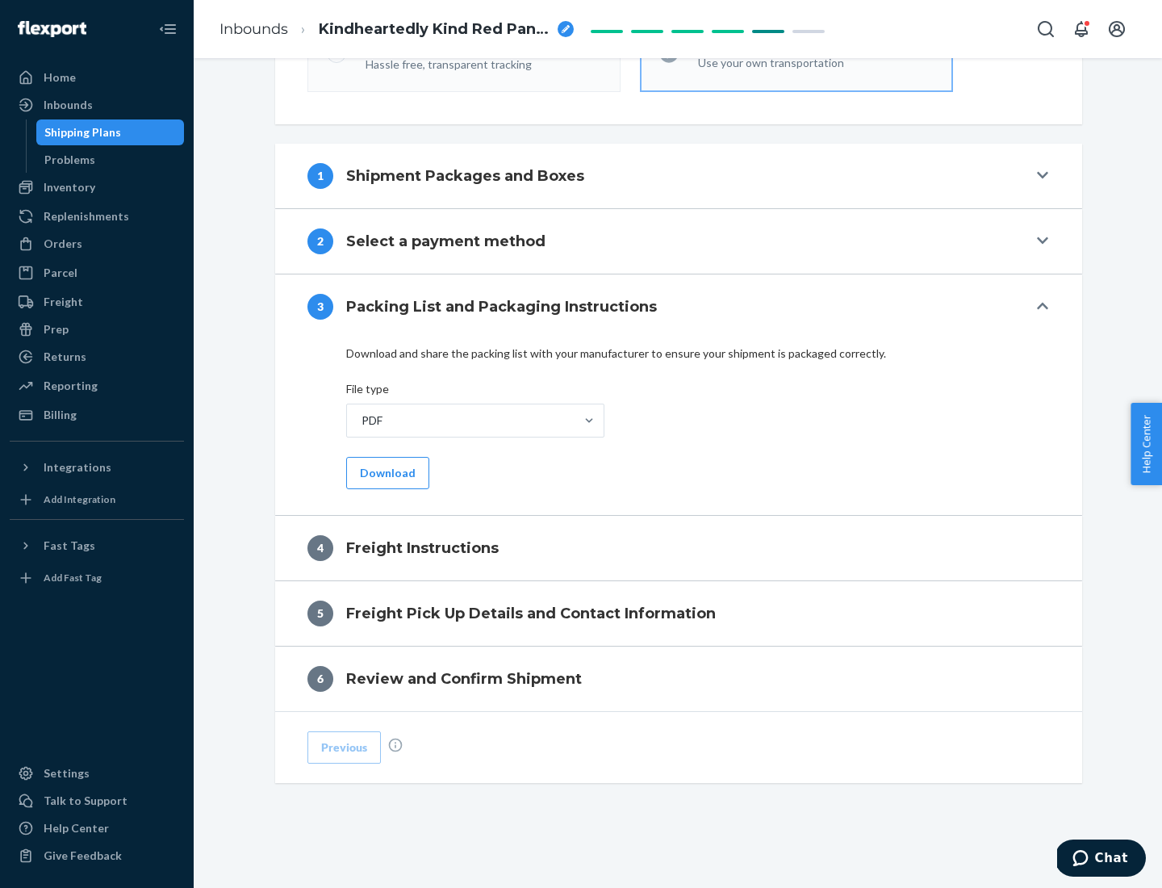
click at [386, 472] on button "Download" at bounding box center [387, 473] width 83 height 32
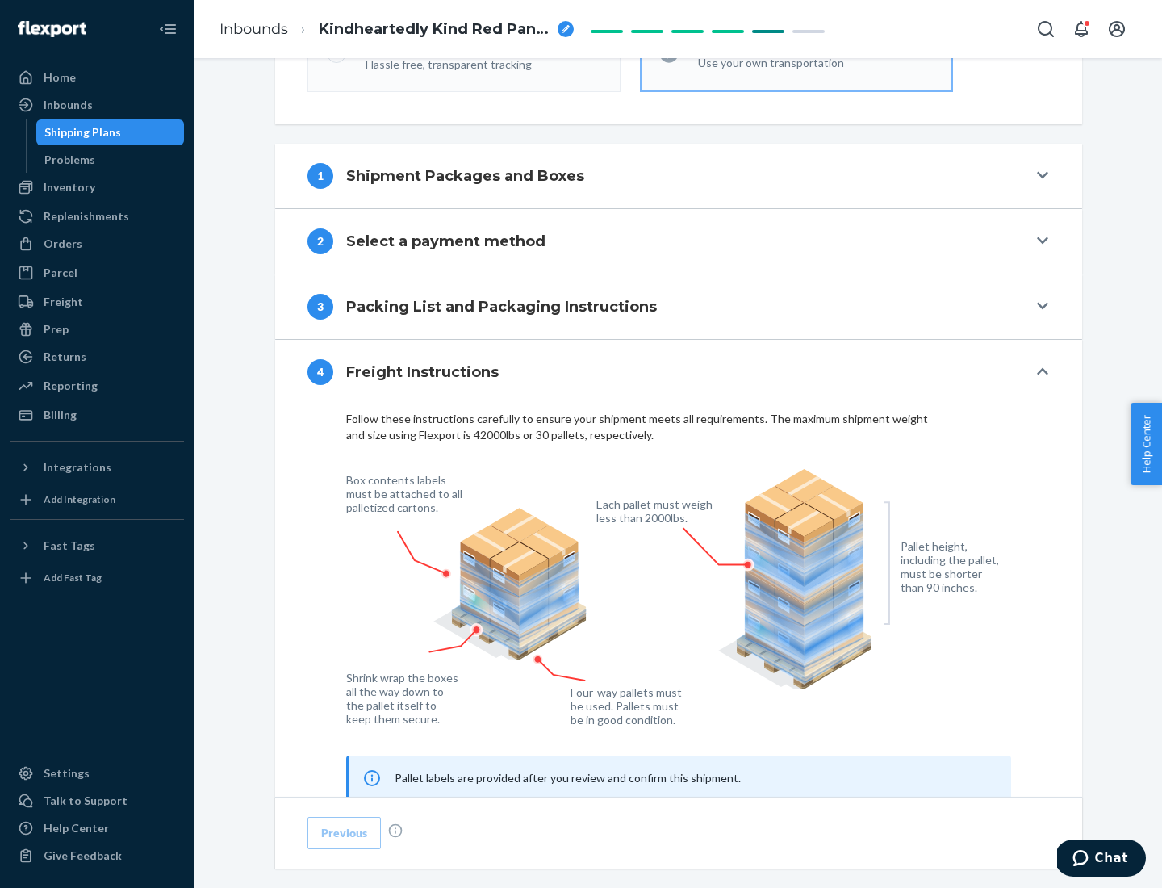
scroll to position [976, 0]
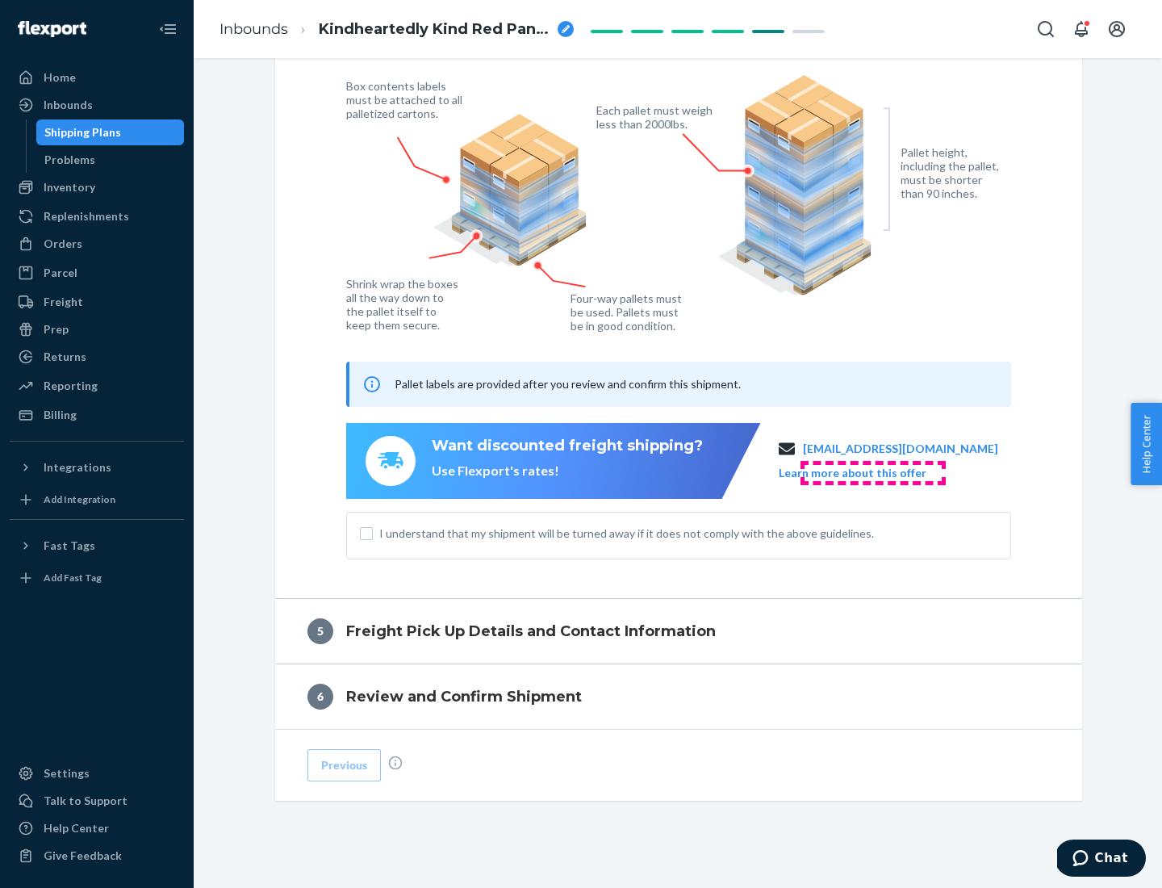
click at [873, 472] on button "Learn more about this offer" at bounding box center [853, 473] width 148 height 16
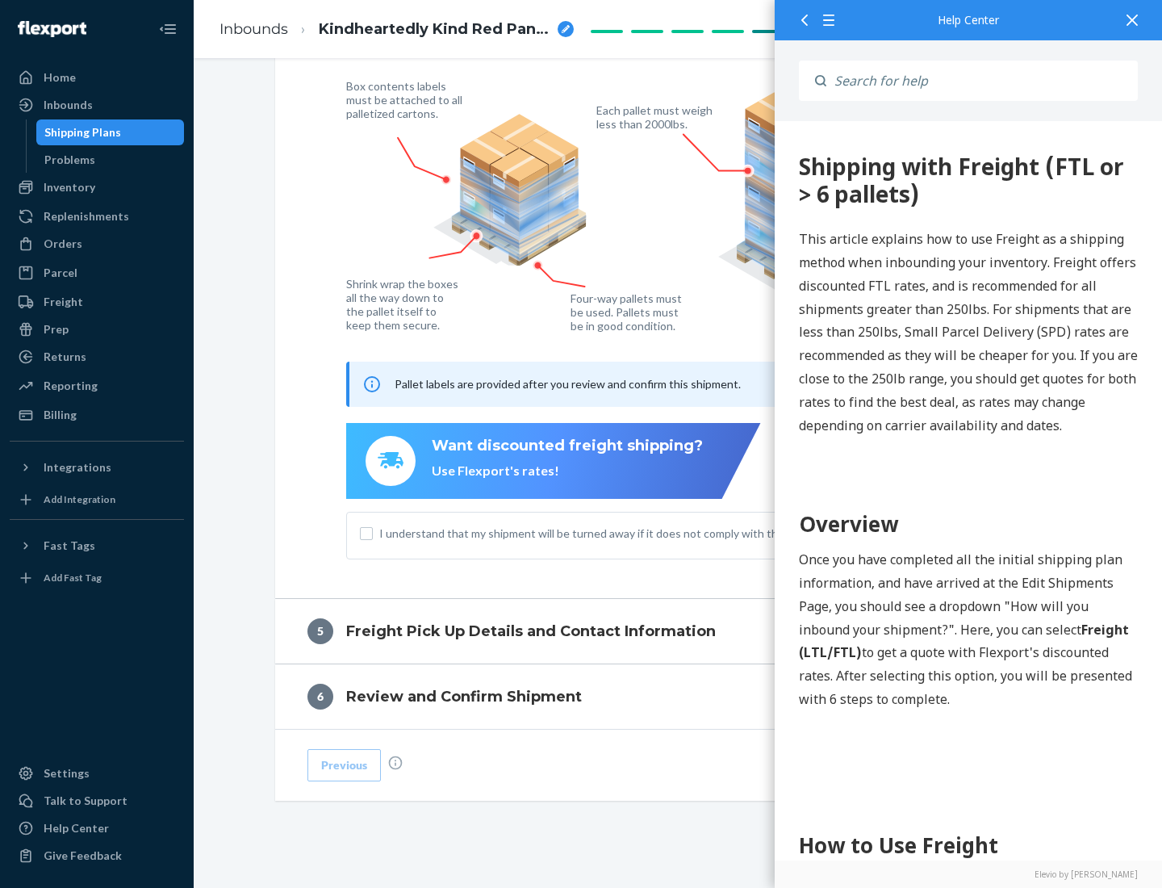
scroll to position [0, 0]
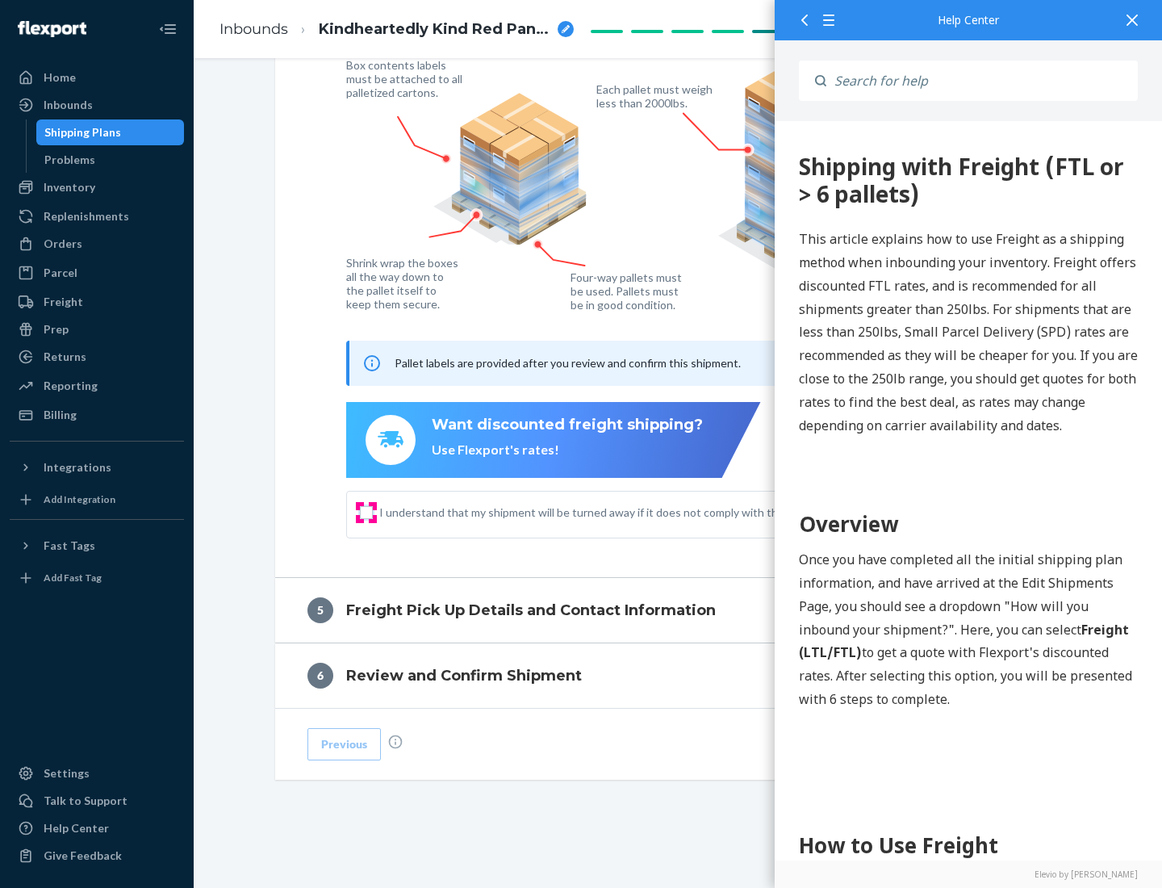
click at [366, 512] on input "I understand that my shipment will be turned away if it does not comply with th…" at bounding box center [366, 512] width 13 height 13
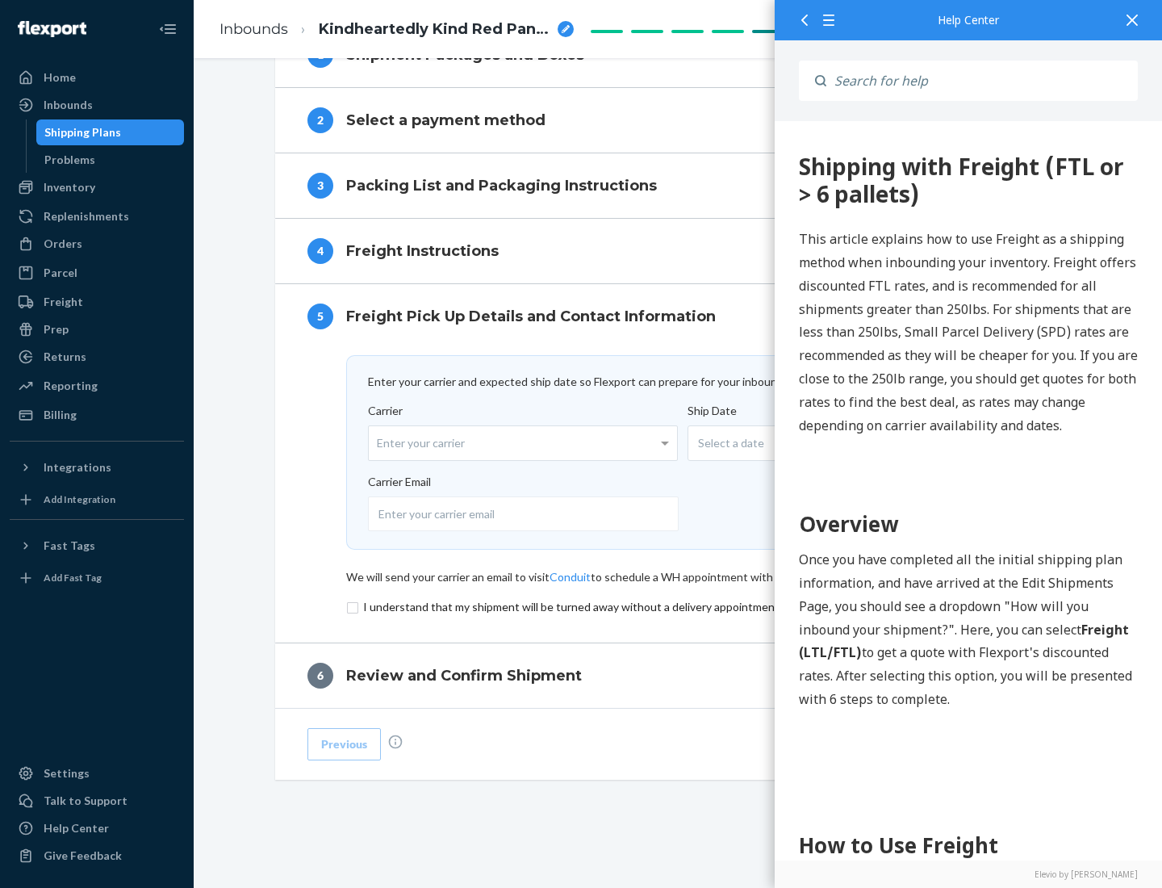
scroll to position [703, 0]
click at [679, 606] on input "checkbox" at bounding box center [678, 606] width 665 height 19
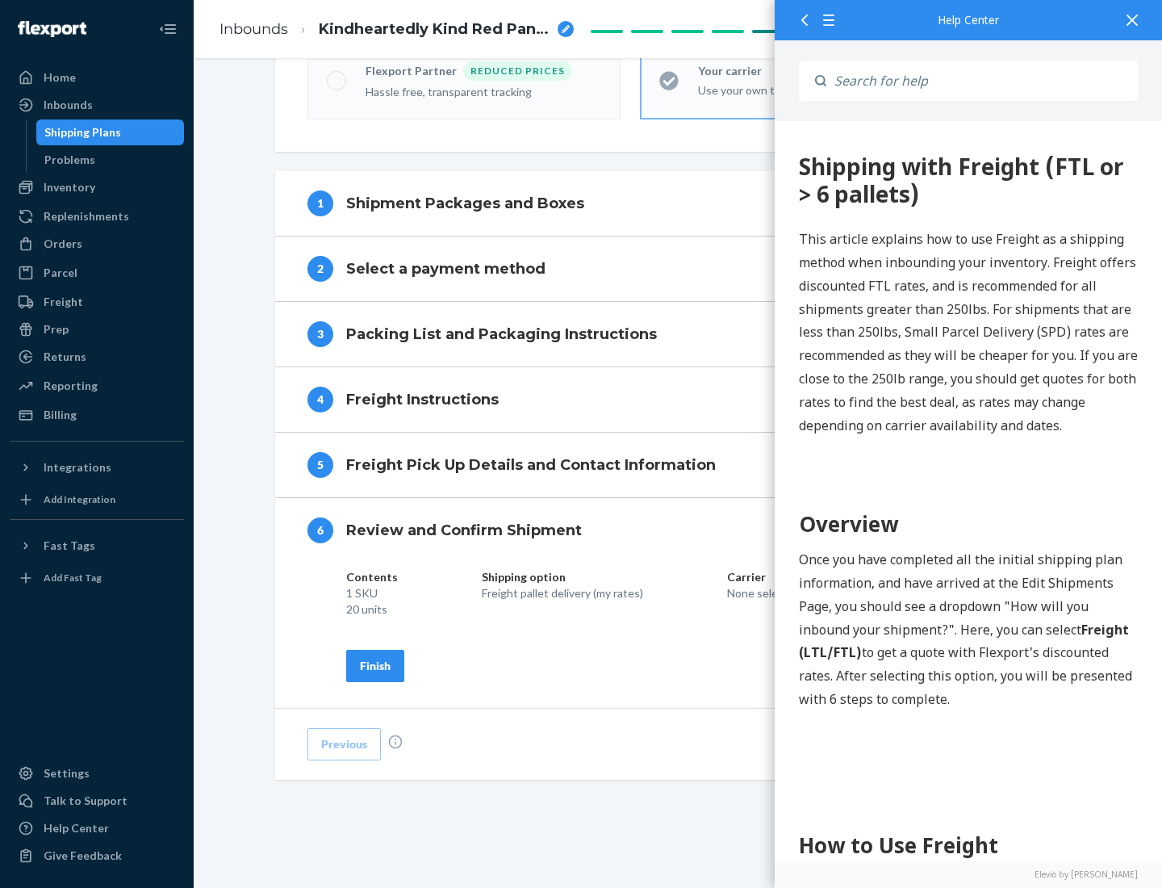
scroll to position [555, 0]
click at [375, 665] on div "Finish" at bounding box center [375, 666] width 31 height 16
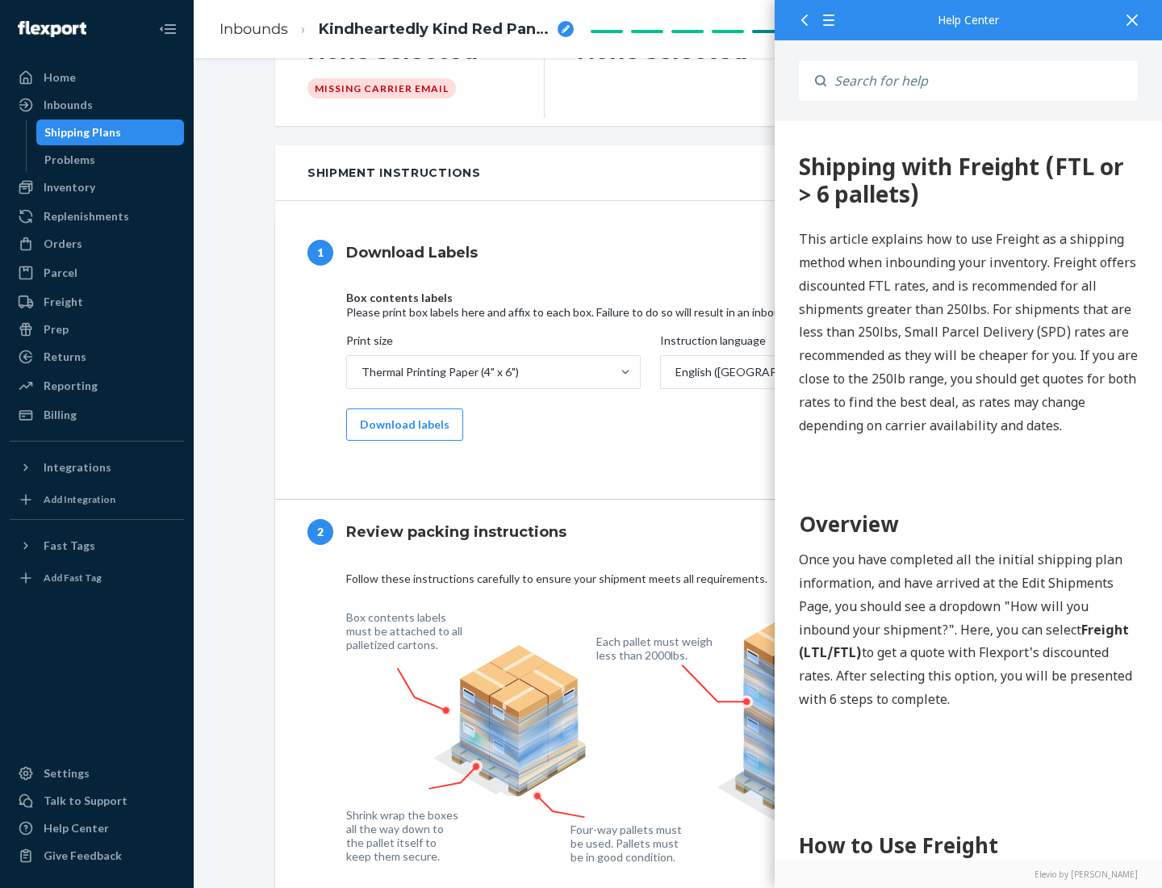
scroll to position [0, 0]
